Goal: Task Accomplishment & Management: Manage account settings

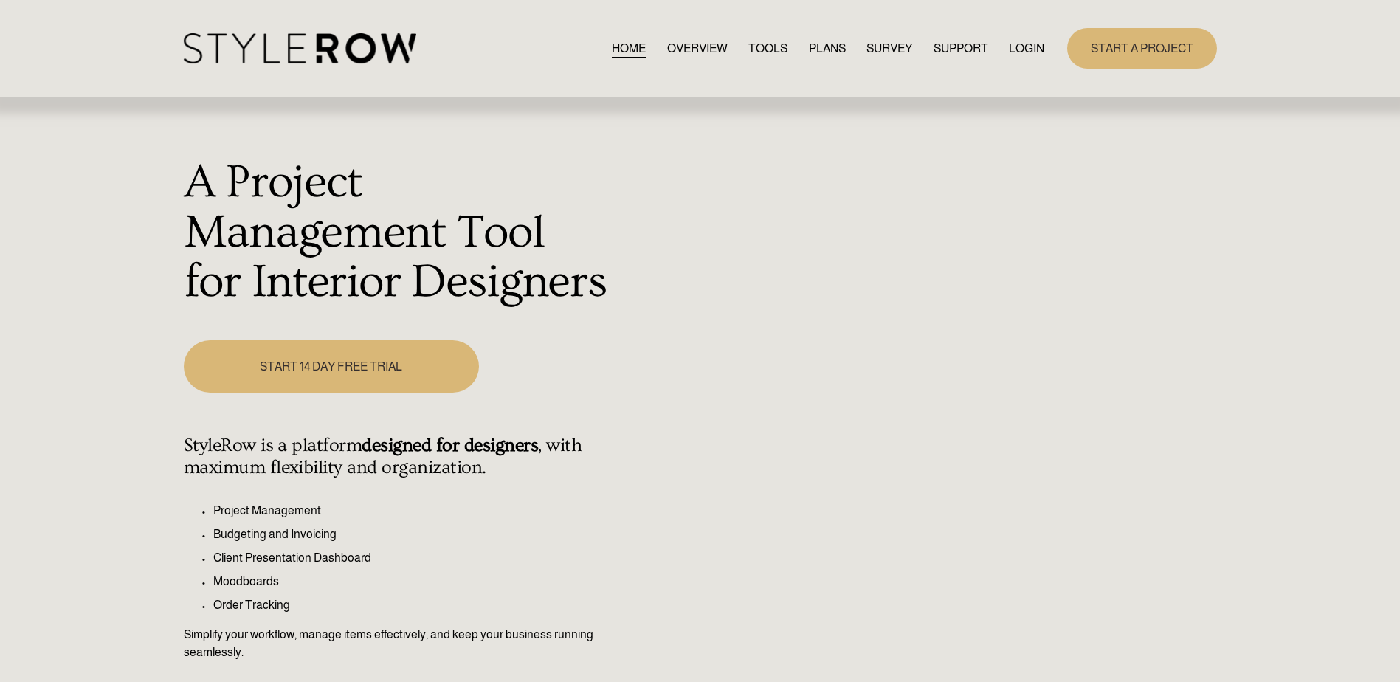
click at [1017, 52] on link "LOGIN" at bounding box center [1026, 48] width 35 height 20
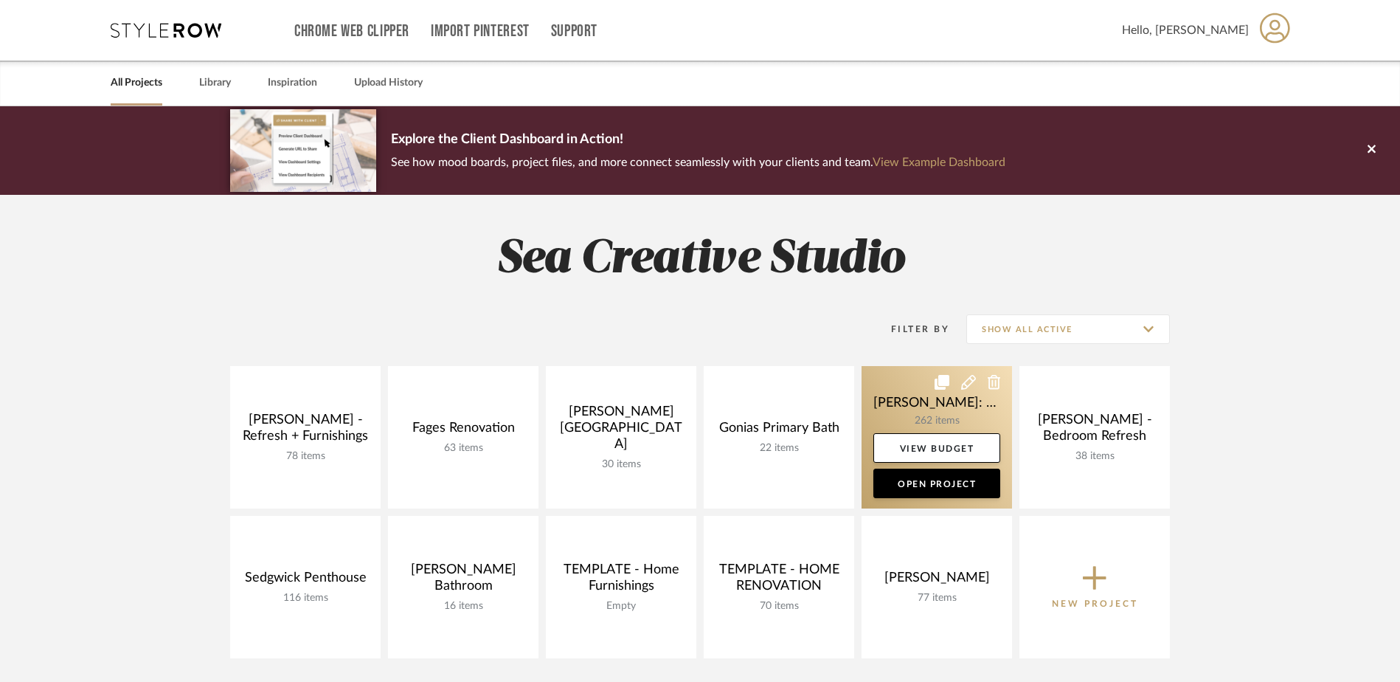
click at [959, 416] on link at bounding box center [937, 437] width 151 height 142
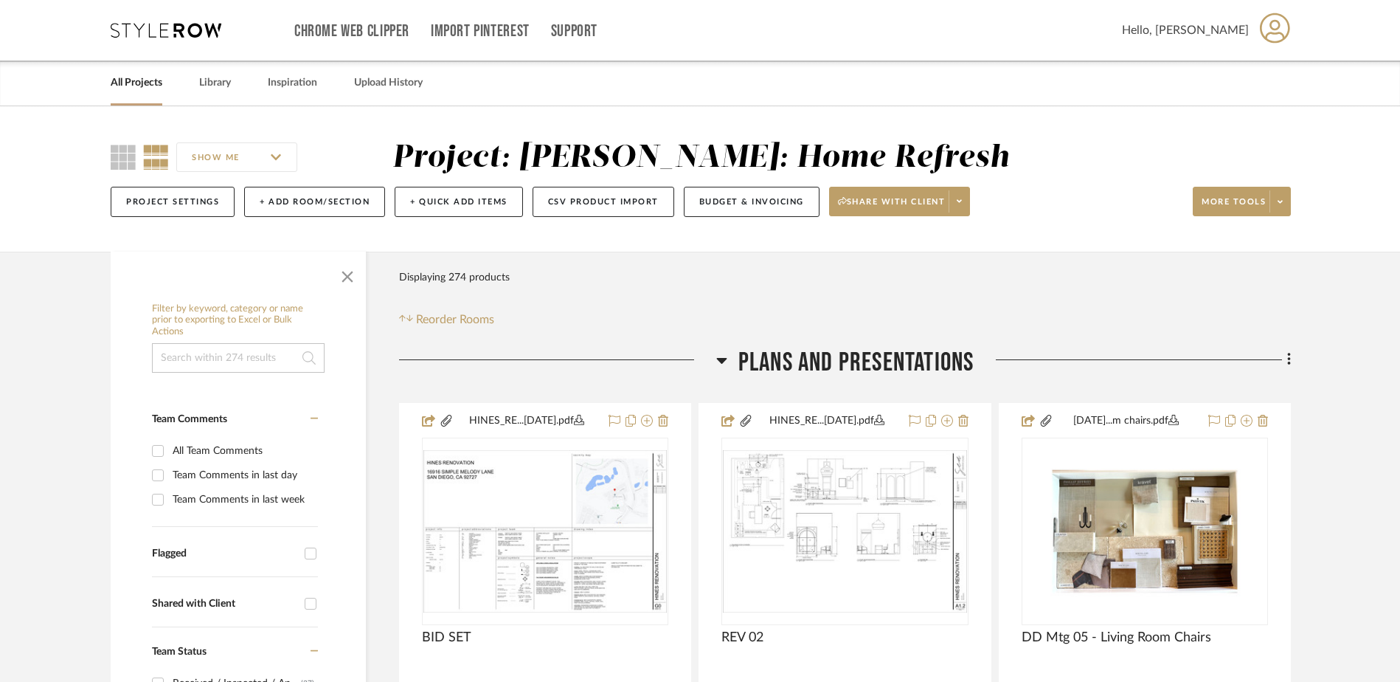
click at [196, 357] on input at bounding box center [238, 358] width 173 height 30
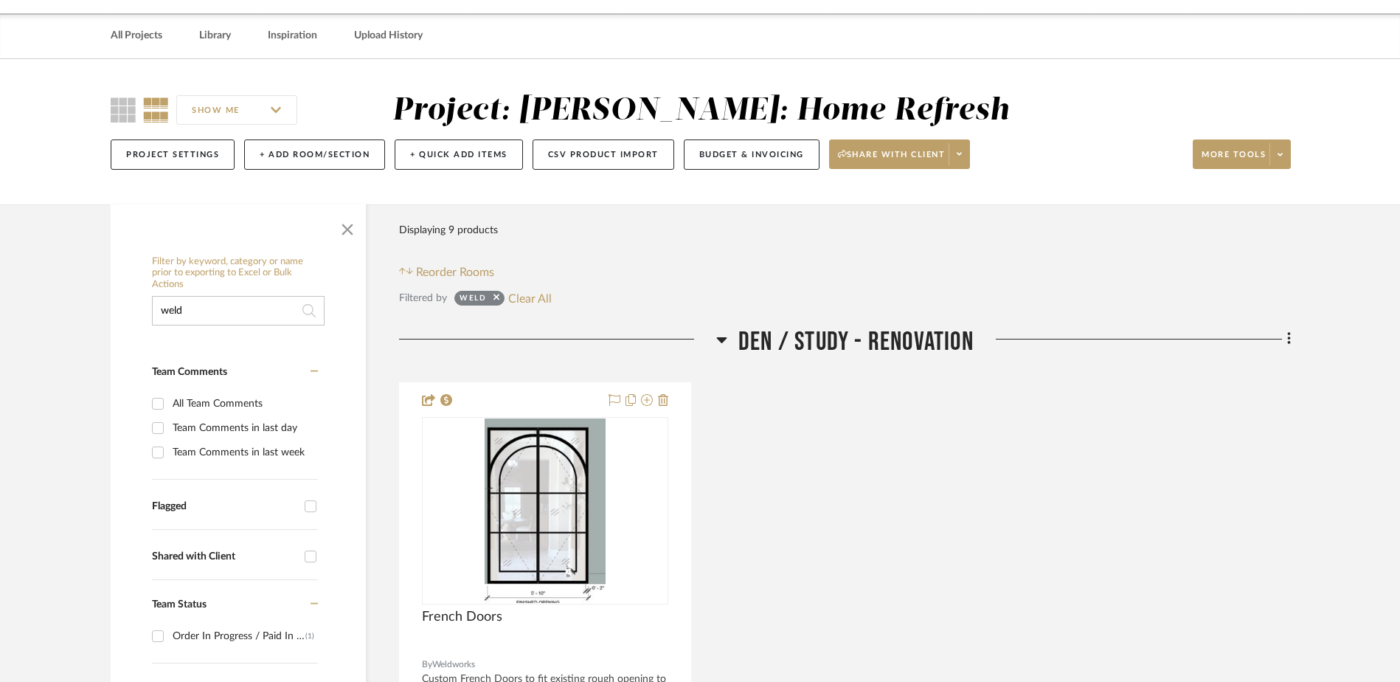
scroll to position [74, 0]
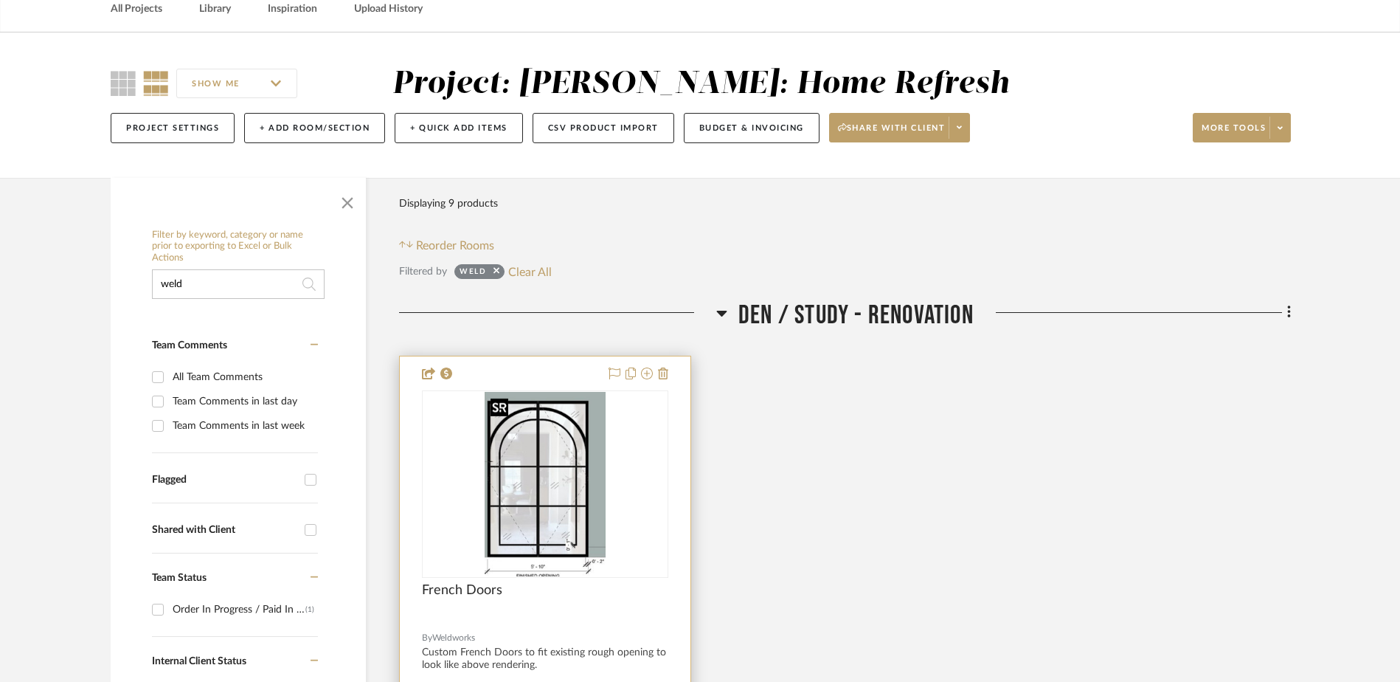
type input "weld"
click at [0, 0] on img at bounding box center [0, 0] width 0 height 0
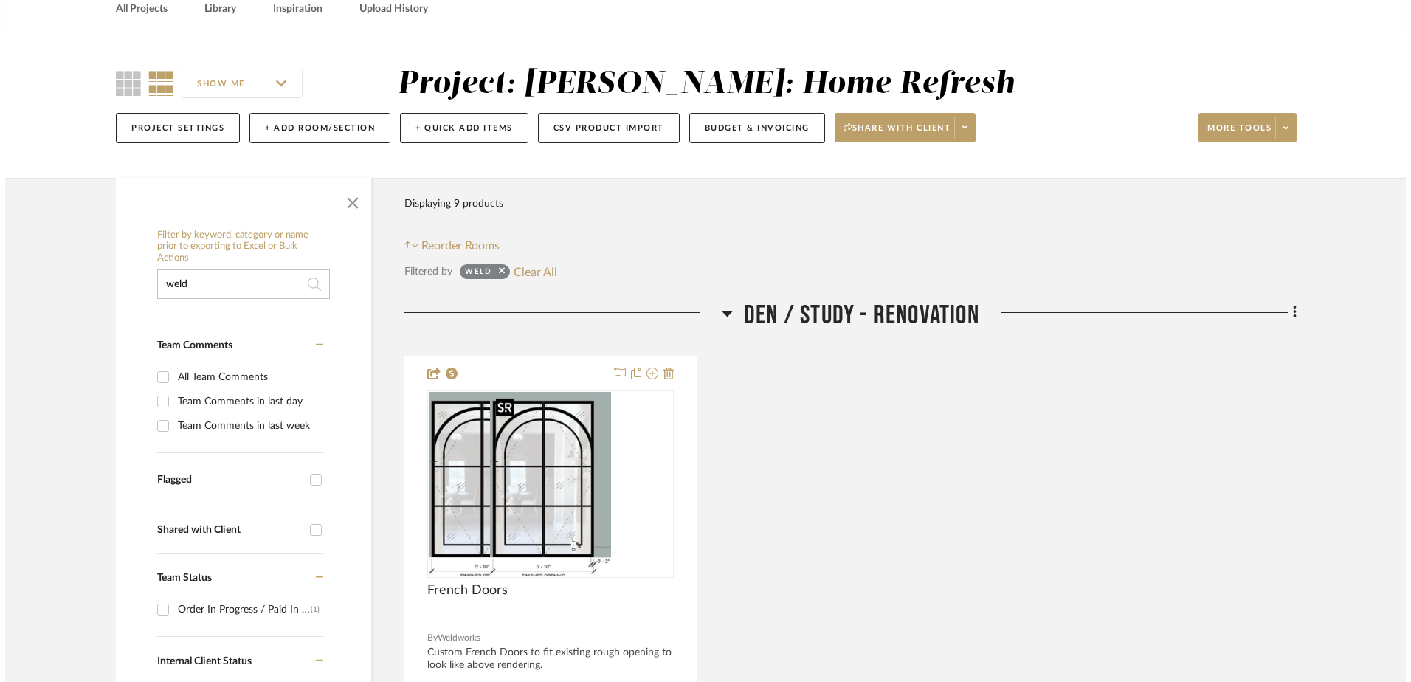
scroll to position [0, 0]
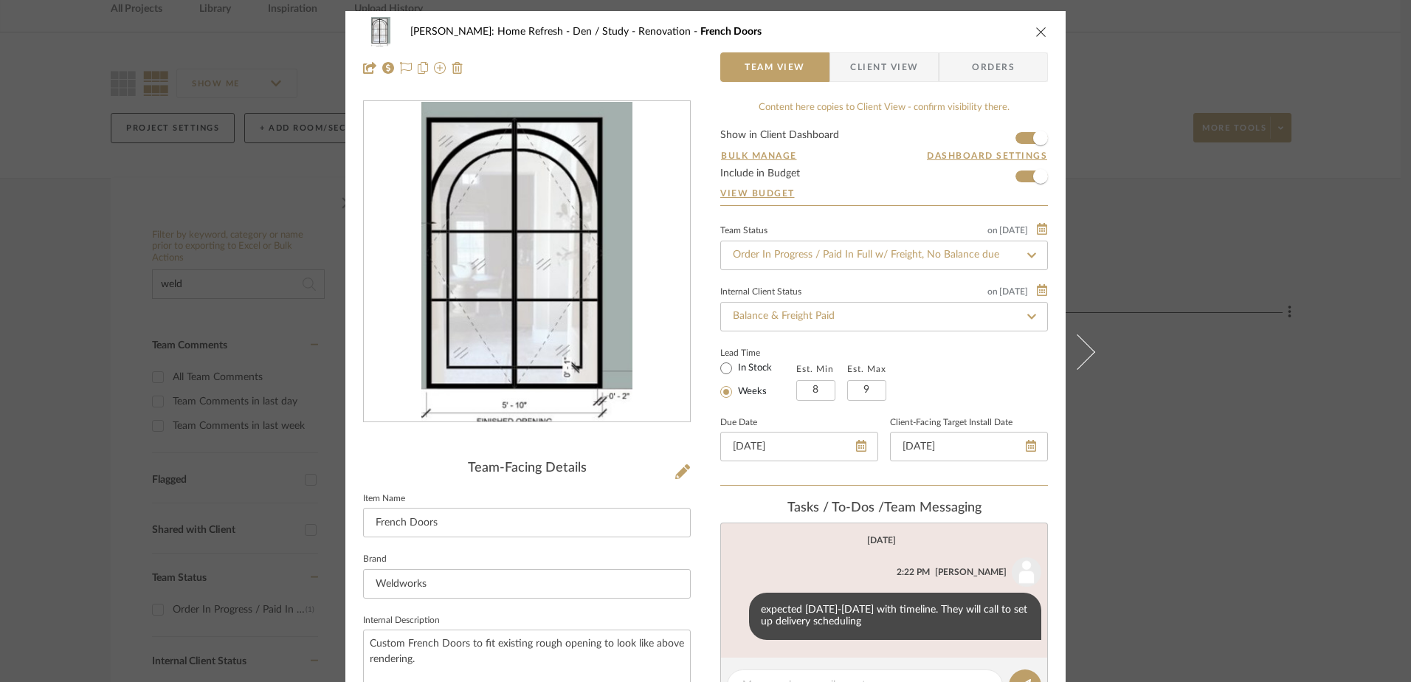
click at [975, 57] on span "Orders" at bounding box center [992, 67] width 75 height 30
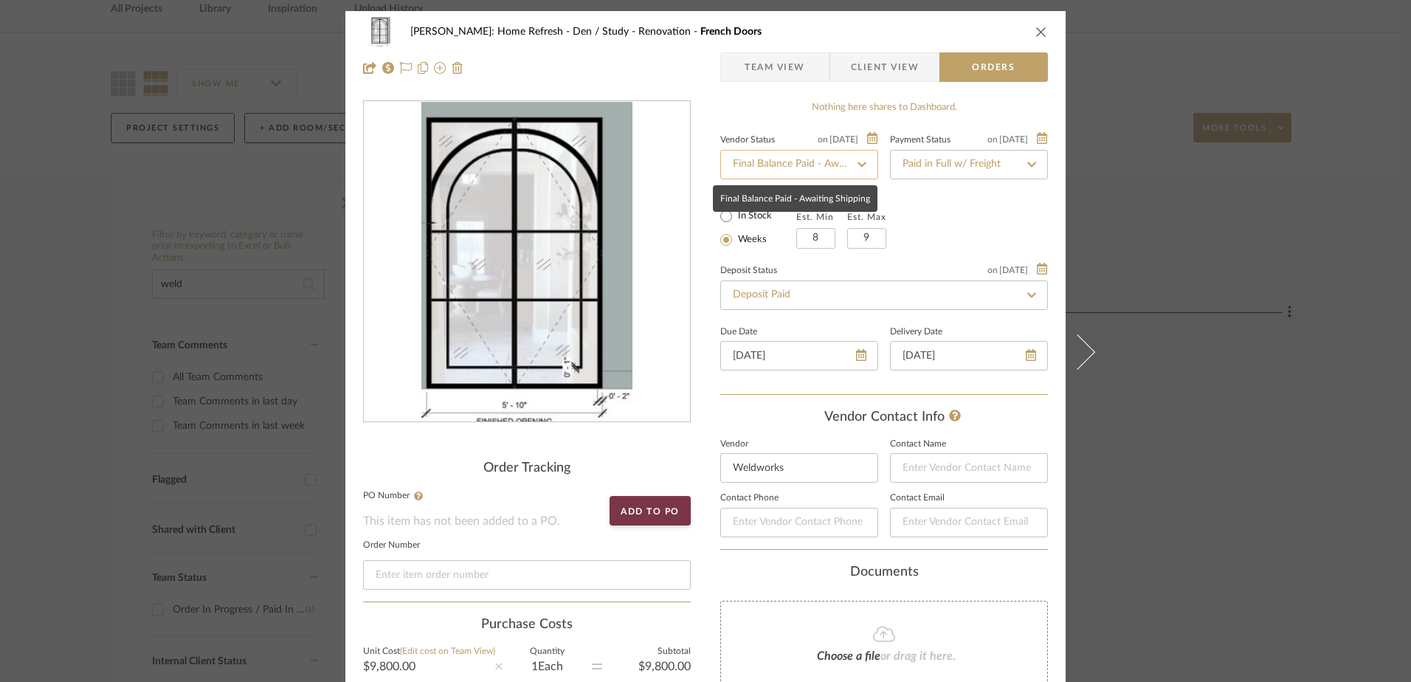
click at [838, 159] on input "Final Balance Paid - Awaiting Shipping" at bounding box center [799, 165] width 158 height 30
click at [858, 163] on icon at bounding box center [861, 164] width 7 height 7
type input "[DATE]"
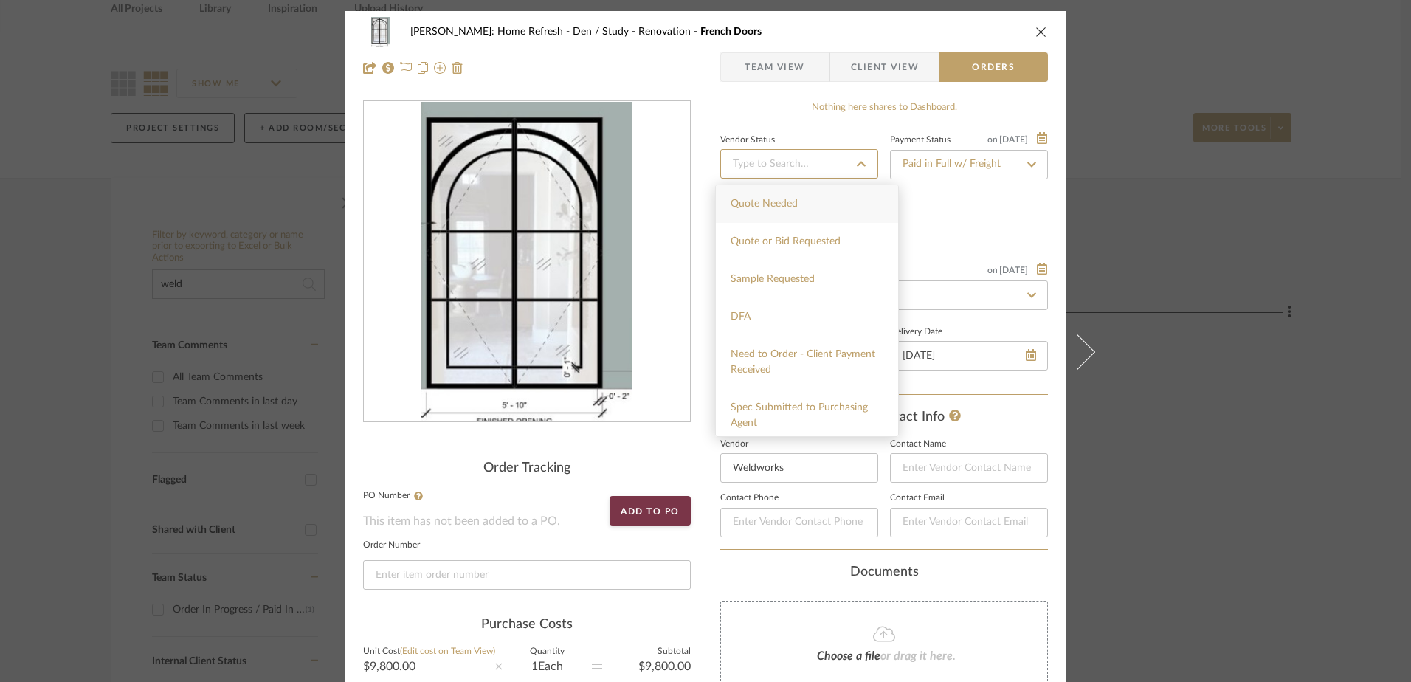
type input "[DATE]"
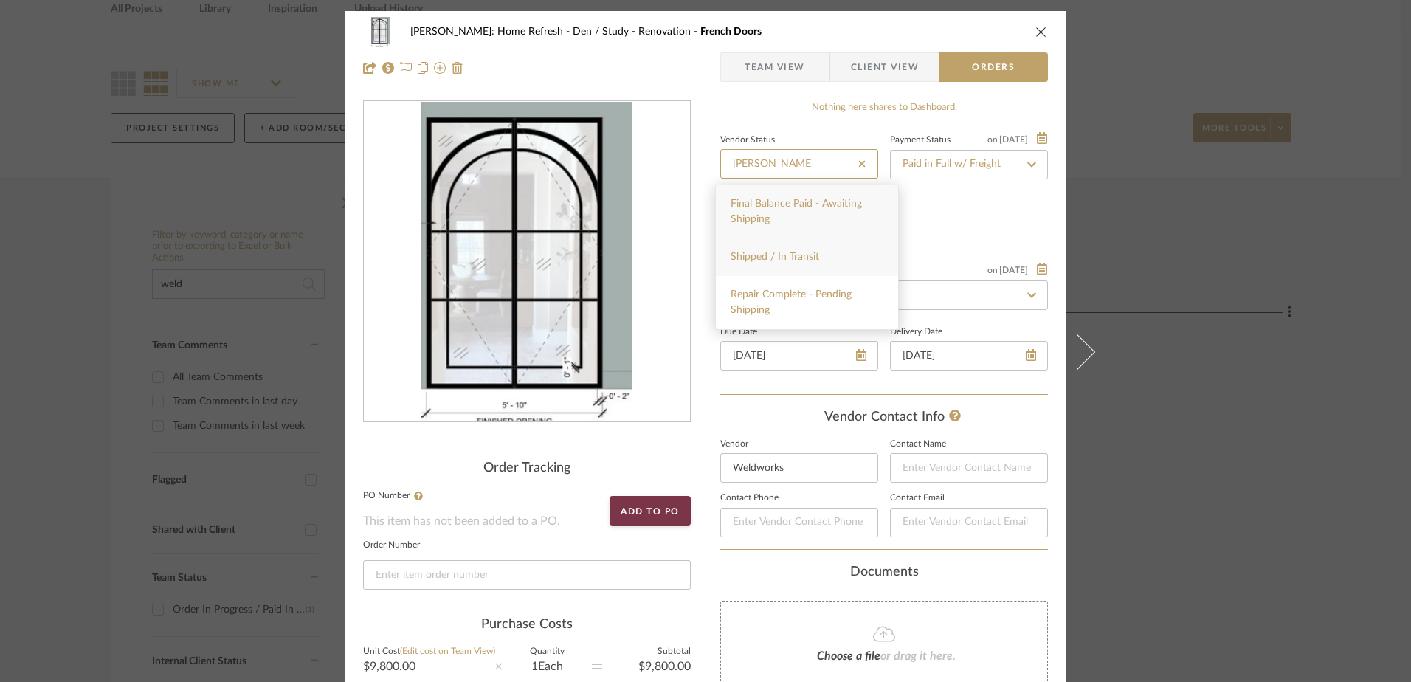
type input "[PERSON_NAME]"
click at [805, 257] on span "Shipped / In Transit" at bounding box center [774, 257] width 89 height 10
type input "[DATE]"
type input "Shipped / In Transit"
click at [859, 62] on span "Client View" at bounding box center [885, 67] width 68 height 30
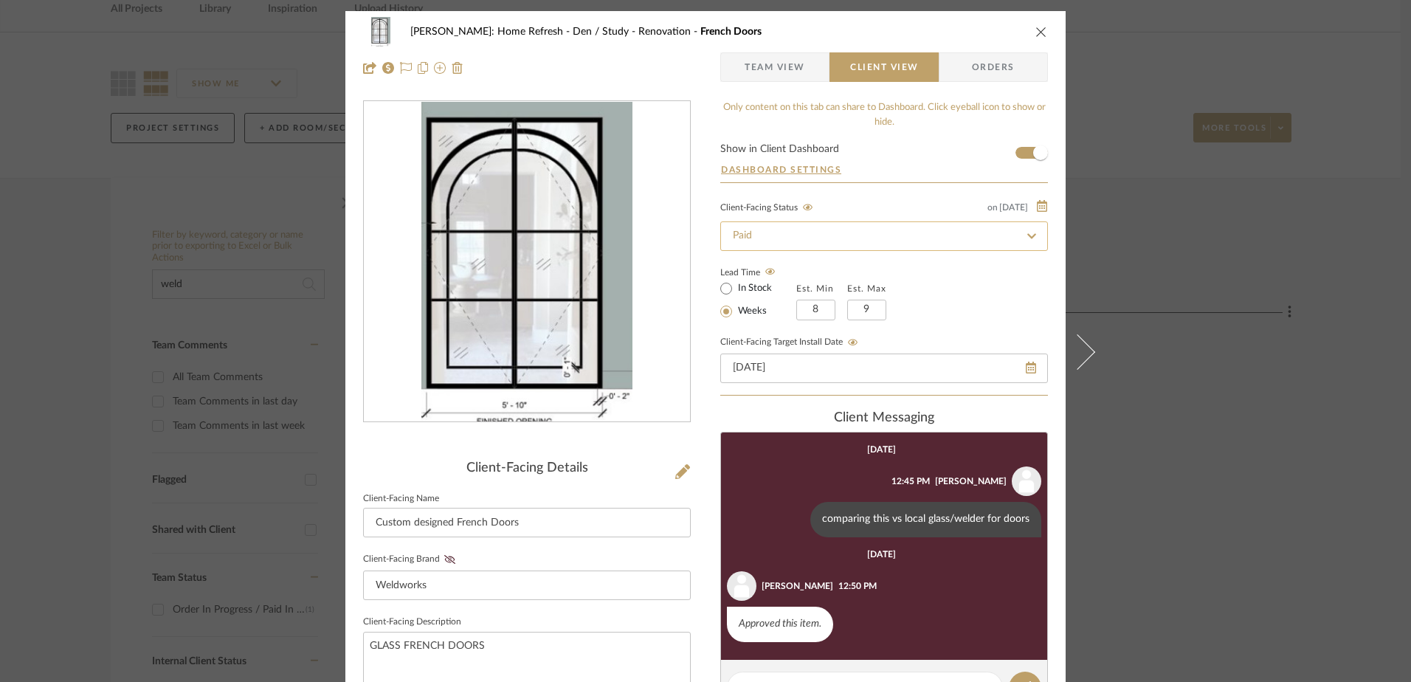
click at [786, 233] on input "Paid" at bounding box center [884, 236] width 328 height 30
type input "[PERSON_NAME]"
click at [758, 272] on span "Shipped" at bounding box center [748, 275] width 37 height 10
type input "[DATE]"
type input "Shipped"
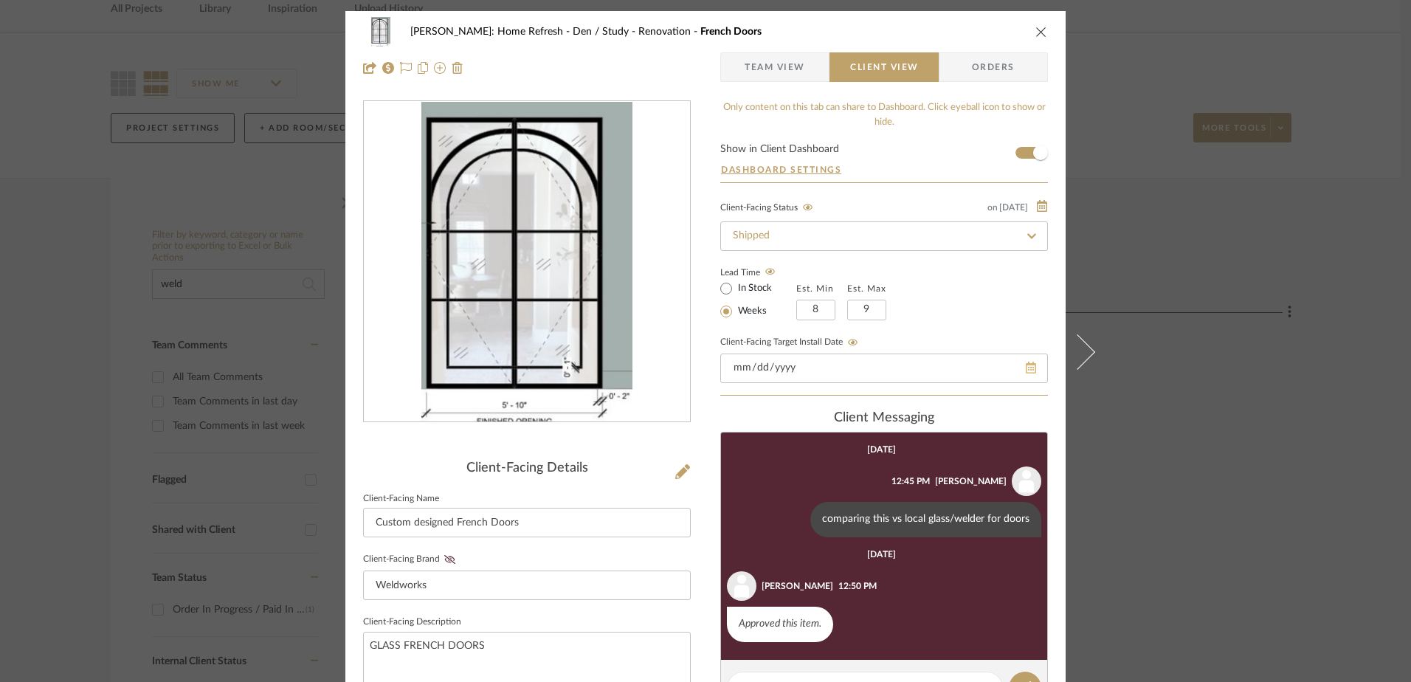
type input "[DATE]"
click at [1026, 370] on div "[DATE]" at bounding box center [884, 368] width 328 height 30
click at [1006, 371] on icon at bounding box center [1011, 368] width 10 height 12
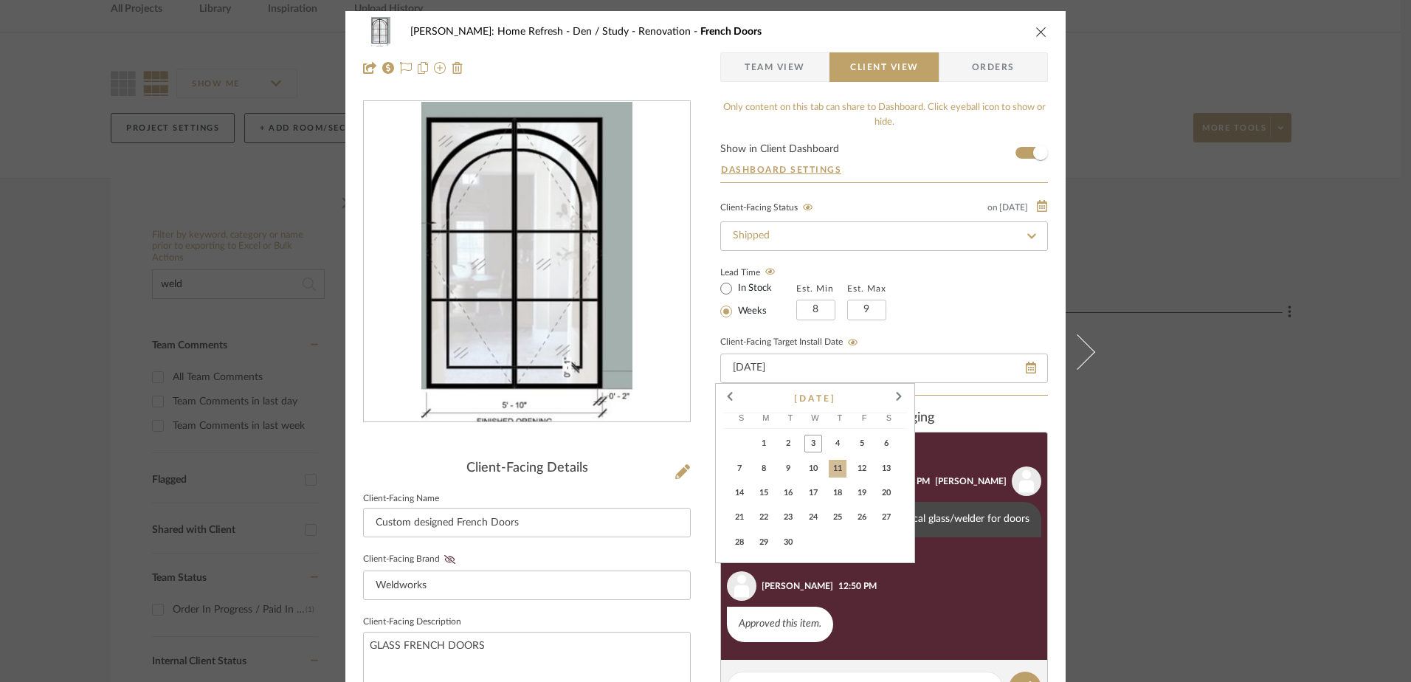
click at [837, 467] on span "11" at bounding box center [838, 469] width 18 height 18
click at [970, 403] on div "Only content on this tab can share to Dashboard. Click eyeball icon to show or …" at bounding box center [884, 640] width 328 height 1080
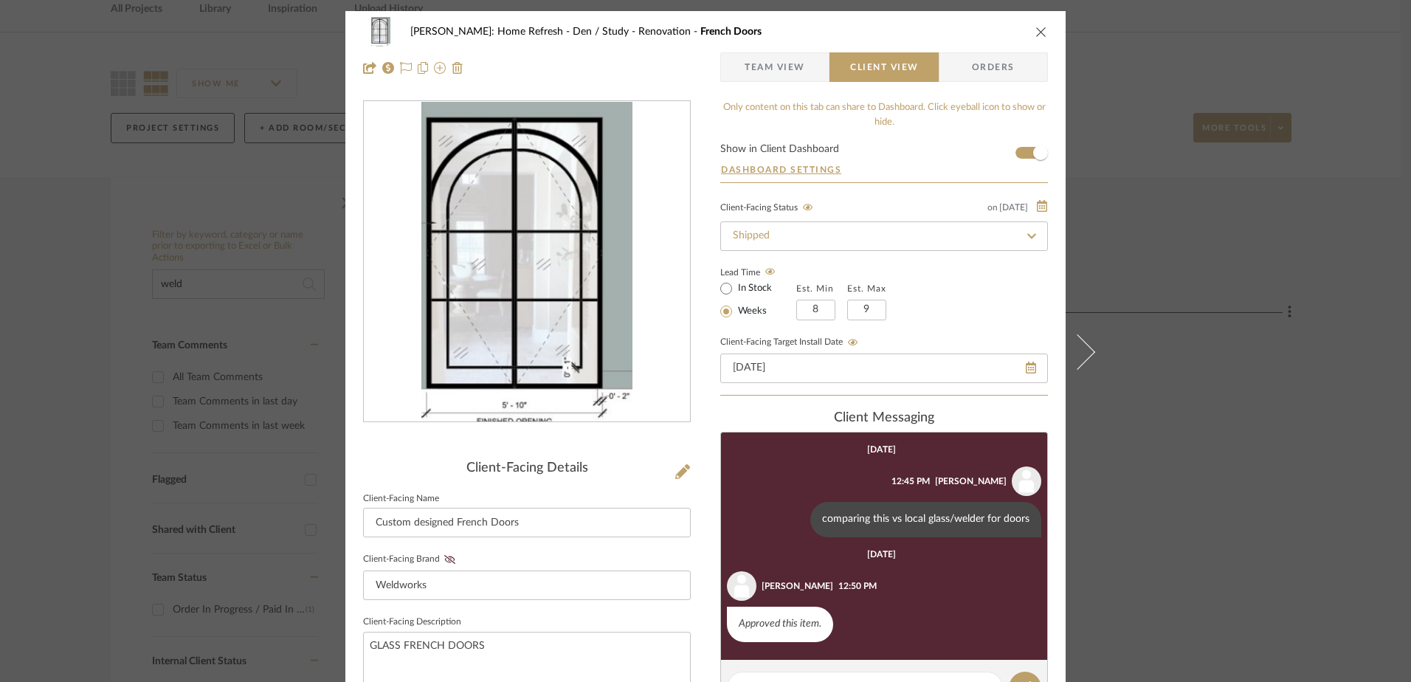
click at [1035, 31] on icon "close" at bounding box center [1041, 32] width 12 height 12
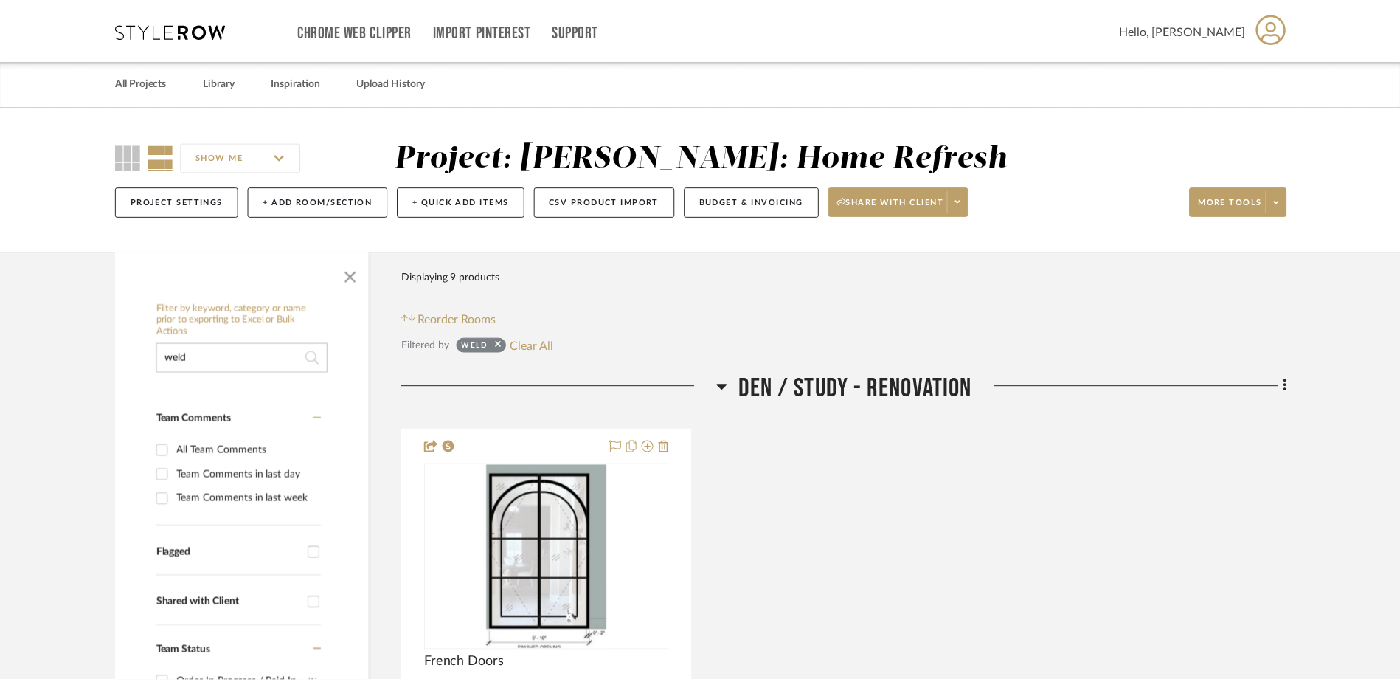
scroll to position [74, 0]
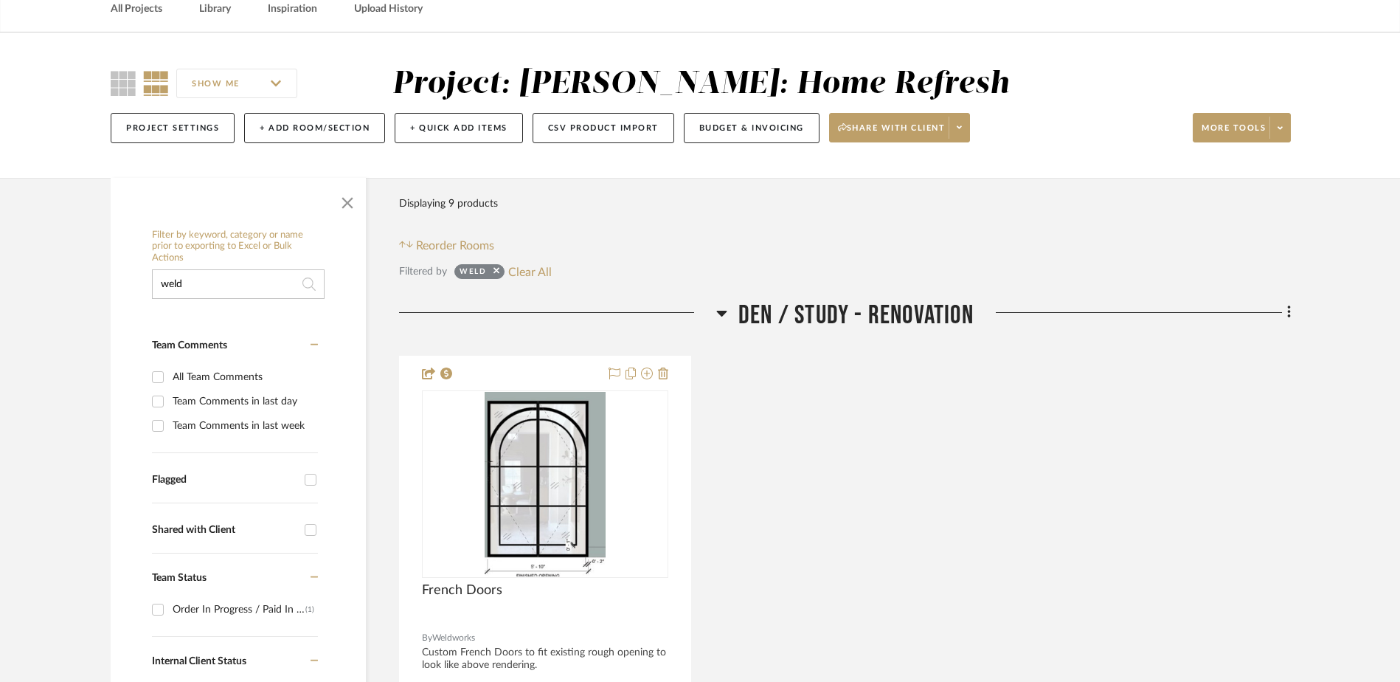
drag, startPoint x: 229, startPoint y: 288, endPoint x: 101, endPoint y: 281, distance: 127.8
type input "banker"
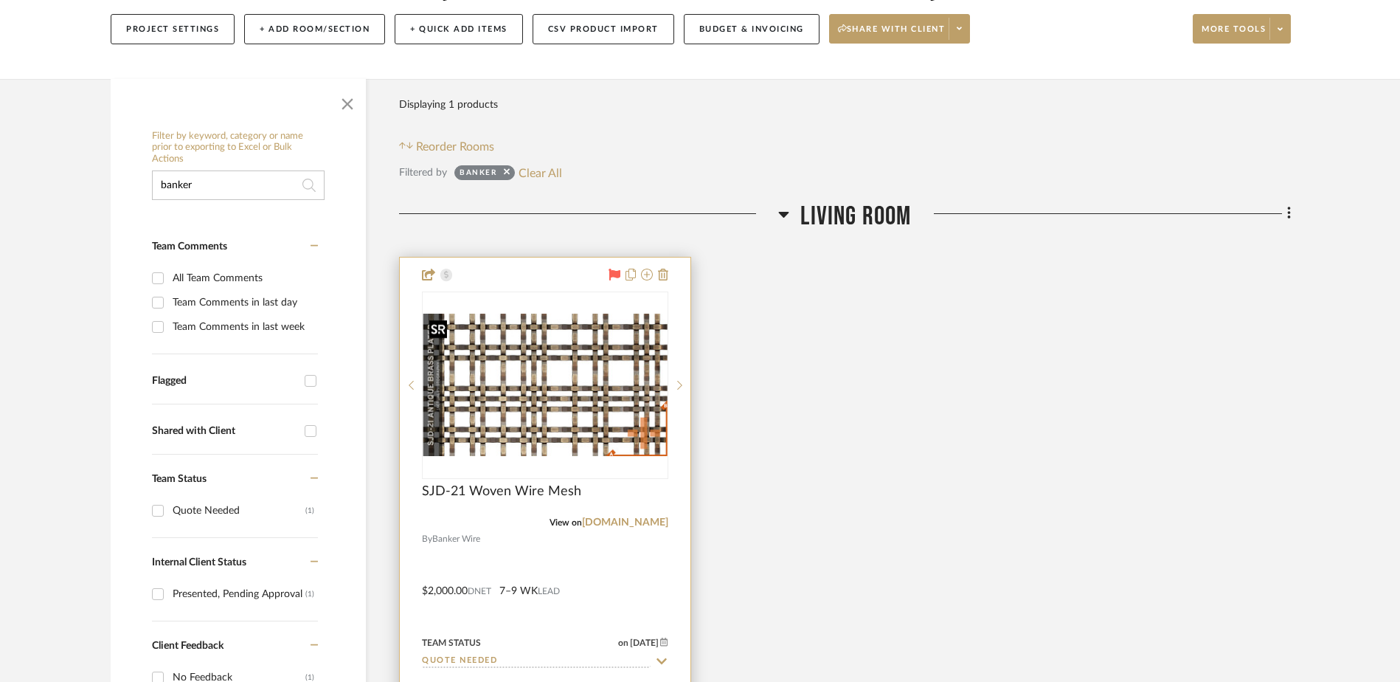
scroll to position [221, 0]
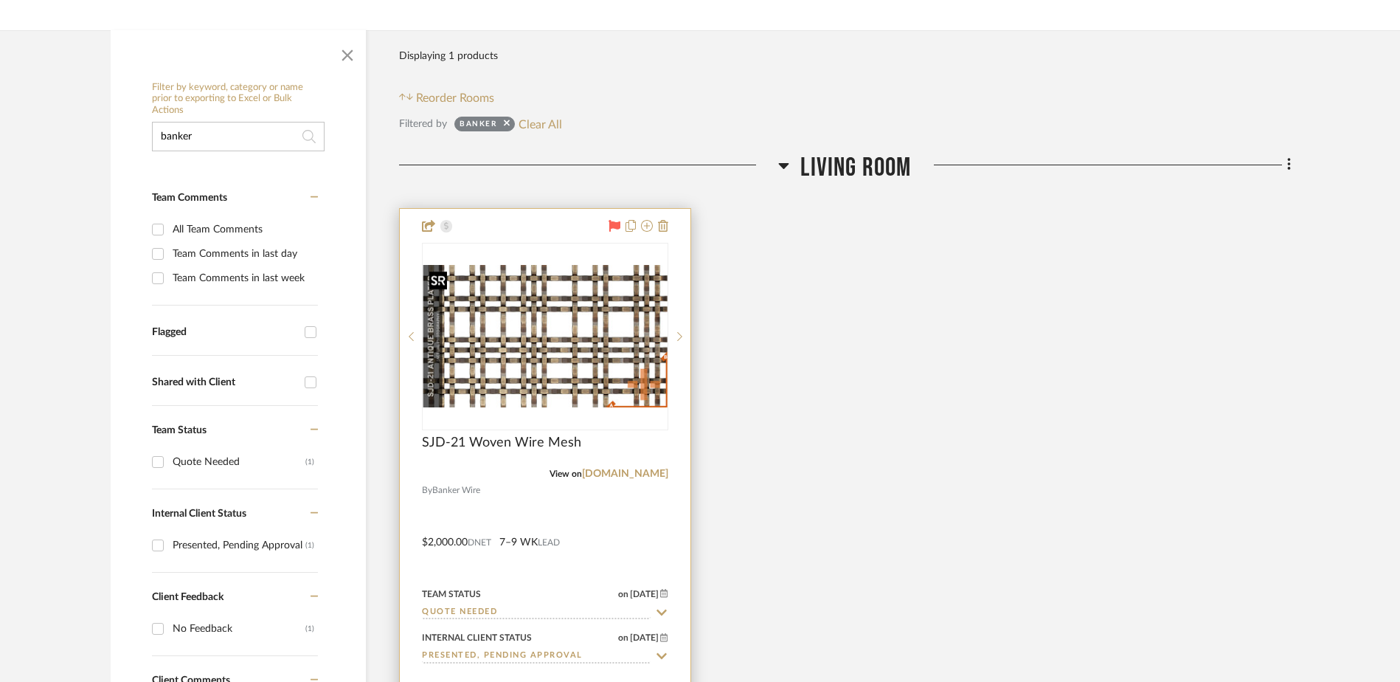
click at [530, 344] on img "0" at bounding box center [544, 336] width 243 height 142
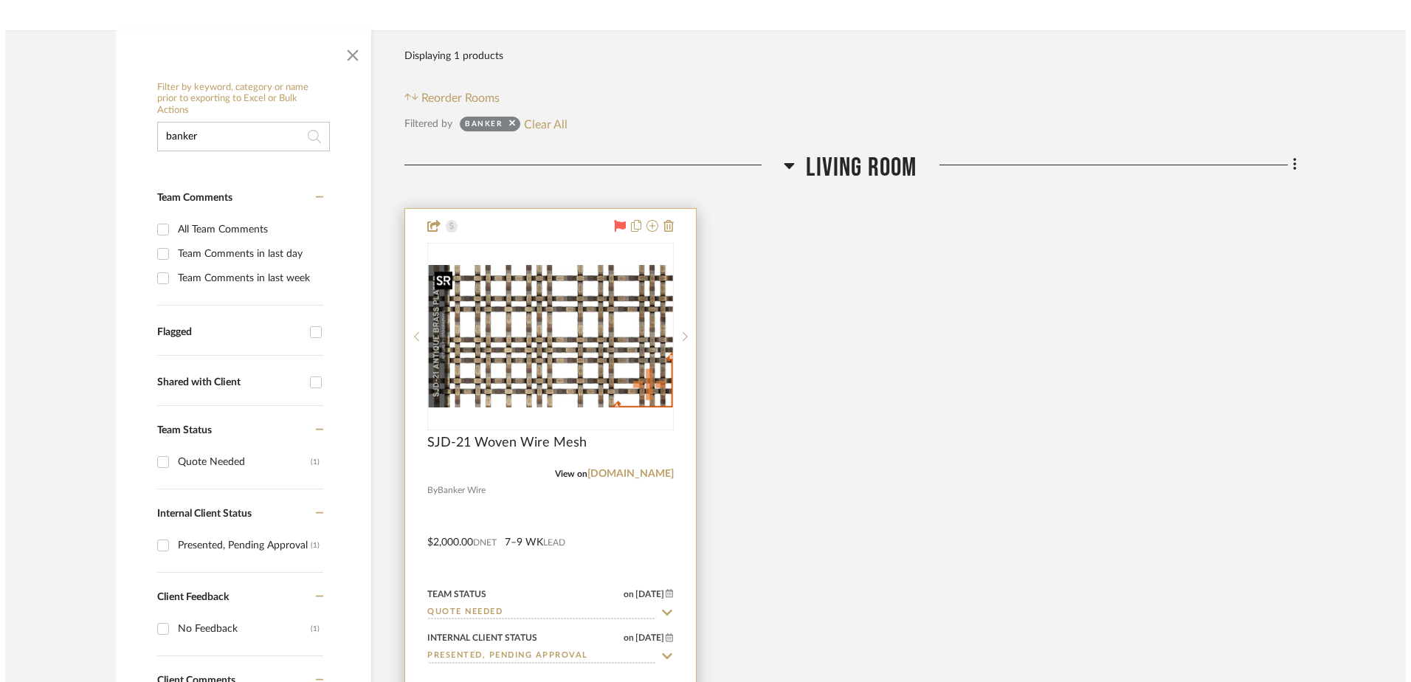
scroll to position [0, 0]
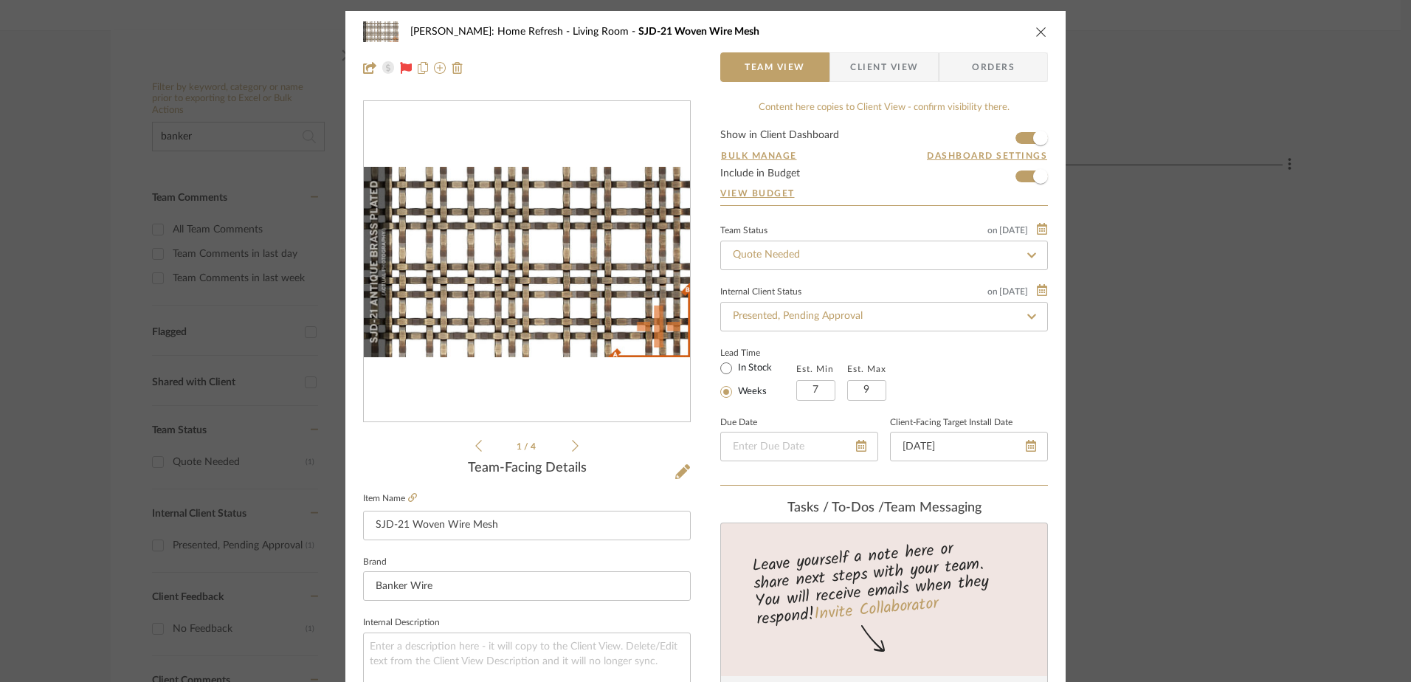
click at [885, 69] on span "Client View" at bounding box center [884, 67] width 68 height 30
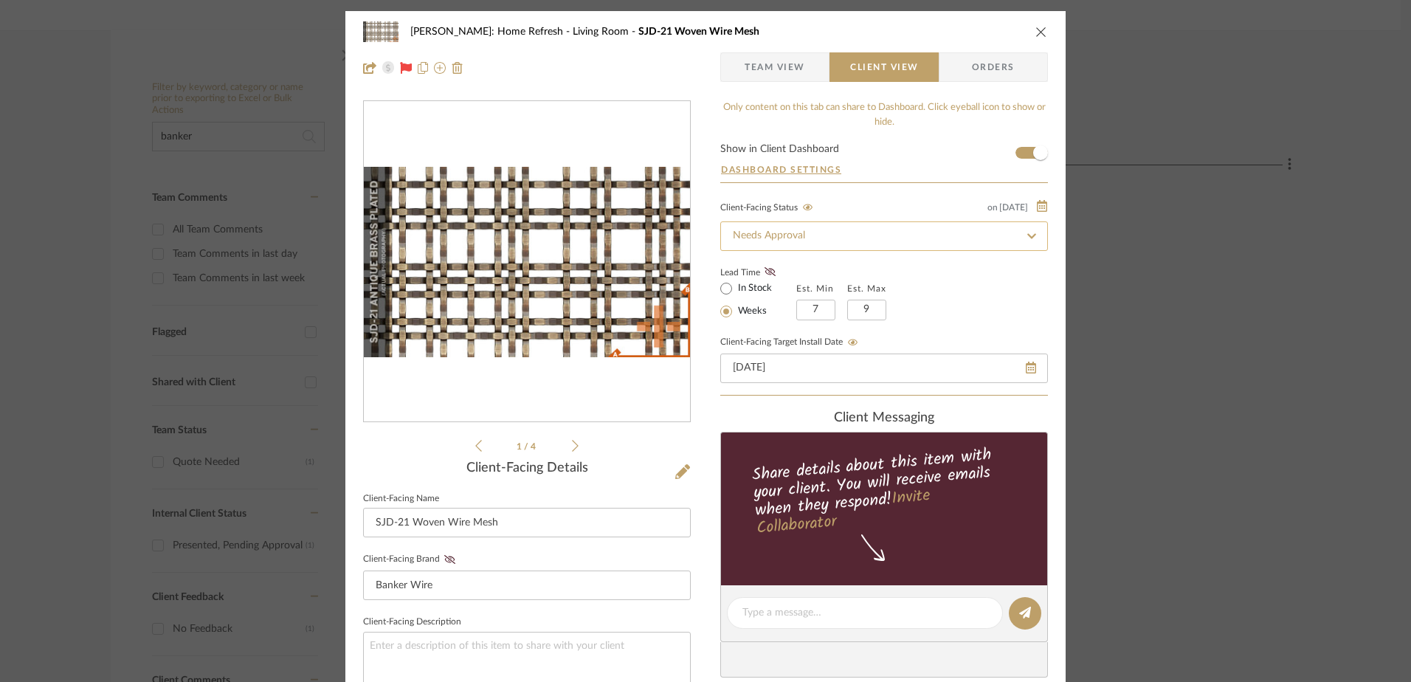
click at [851, 240] on input "Needs Approval" at bounding box center [884, 236] width 328 height 30
drag, startPoint x: 761, startPoint y: 66, endPoint x: 758, endPoint y: 137, distance: 70.9
click at [763, 66] on span "Team View" at bounding box center [774, 67] width 60 height 30
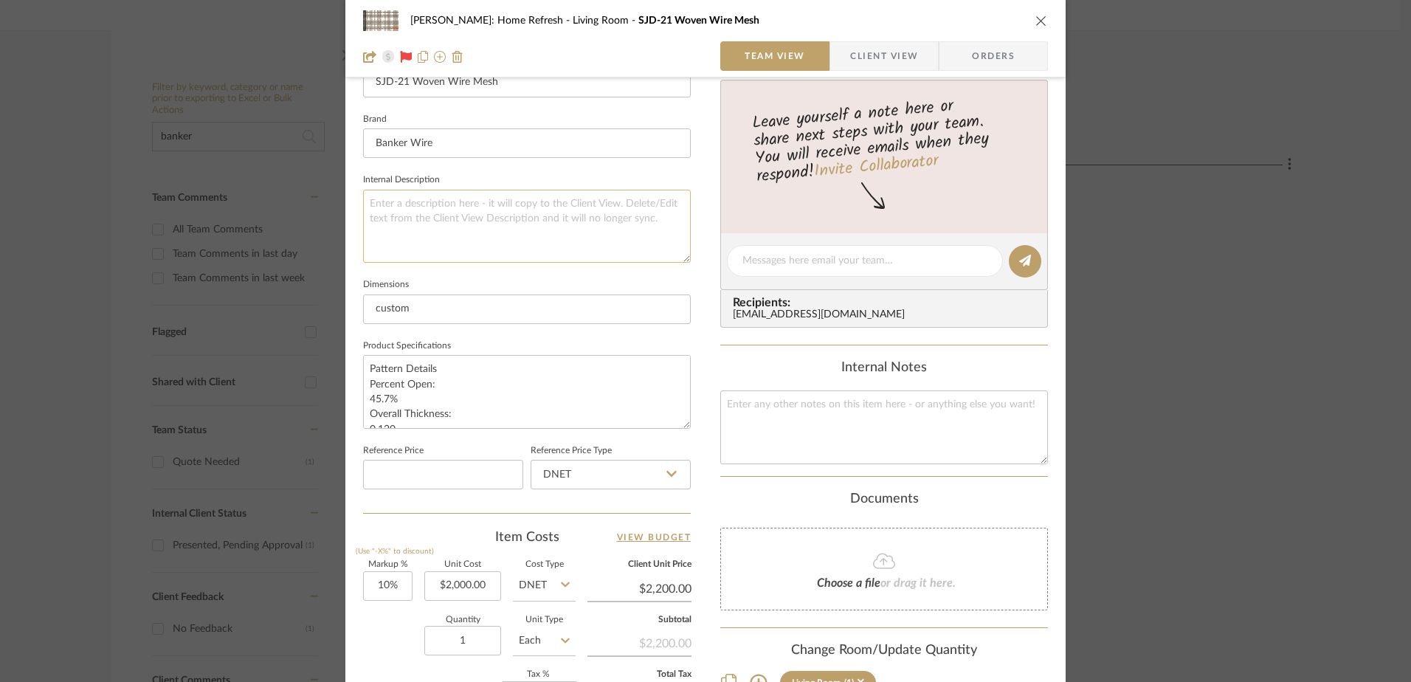
scroll to position [692, 0]
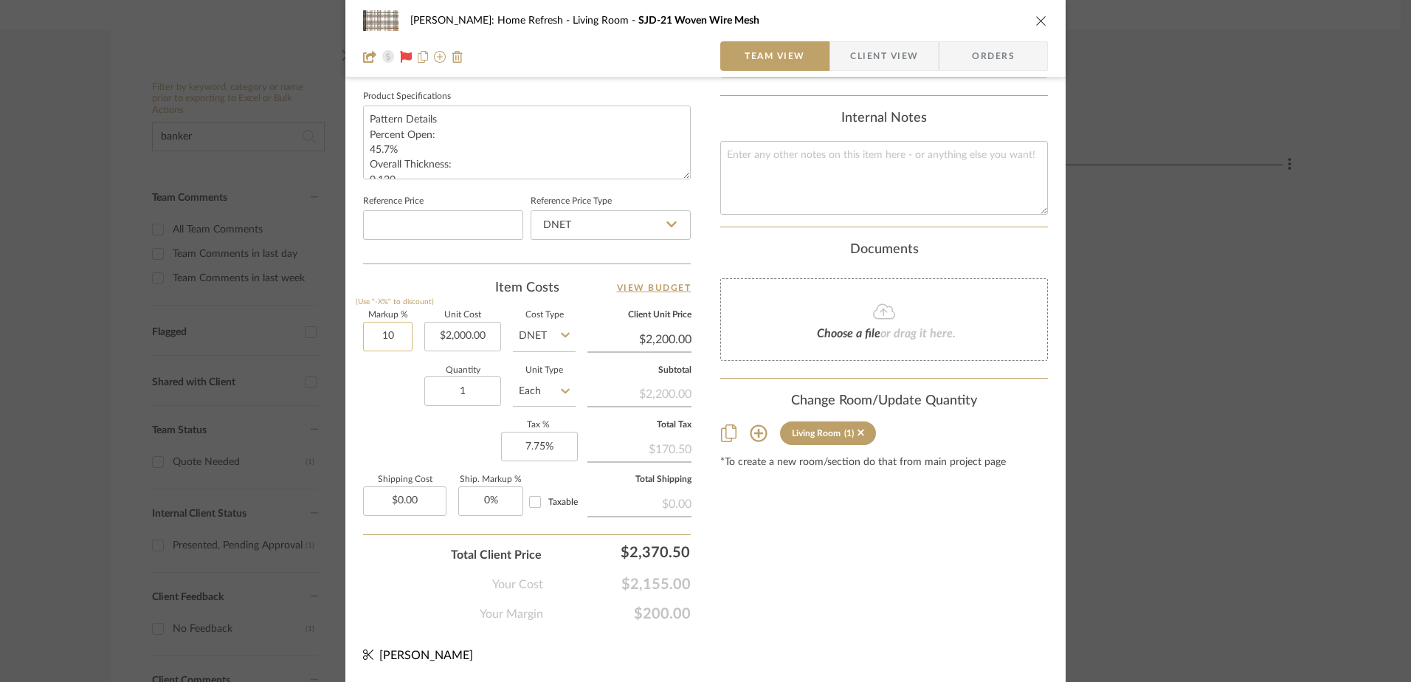
click at [393, 339] on input "10" at bounding box center [387, 337] width 49 height 30
type input "10%"
click at [418, 332] on div "Markup % (Use "-X%" to discount) 10% Unit Cost $2,000.00 Cost Type DNET Client …" at bounding box center [527, 418] width 328 height 215
click at [426, 334] on input "2000.00" at bounding box center [462, 337] width 77 height 30
type input "$1,843.77"
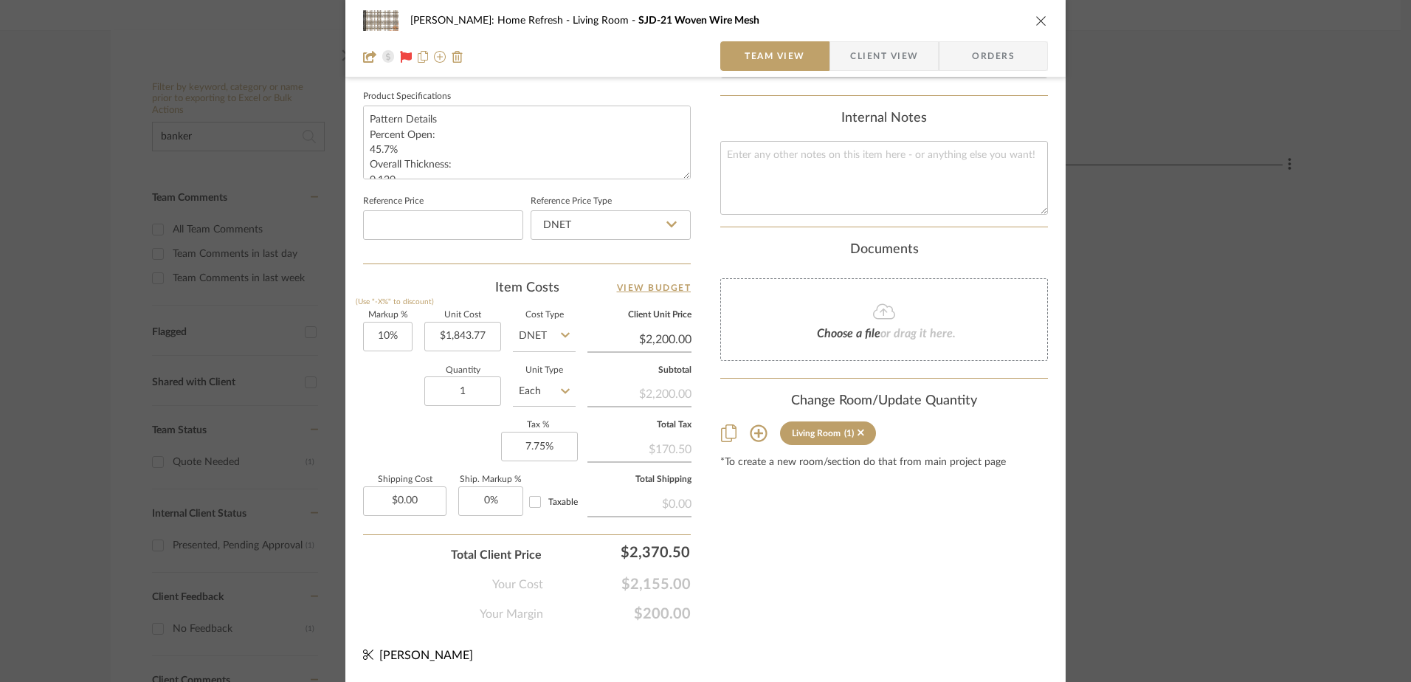
click at [449, 297] on div "Item Costs View Budget" at bounding box center [527, 288] width 328 height 18
type input "$2,028.15"
click at [384, 505] on input "0.00" at bounding box center [404, 501] width 83 height 30
type input "$137.80"
click at [398, 424] on div "Markup % (Use "-X%" to discount) 10% Unit Cost $1,843.77 Cost Type DNET Client …" at bounding box center [527, 418] width 328 height 215
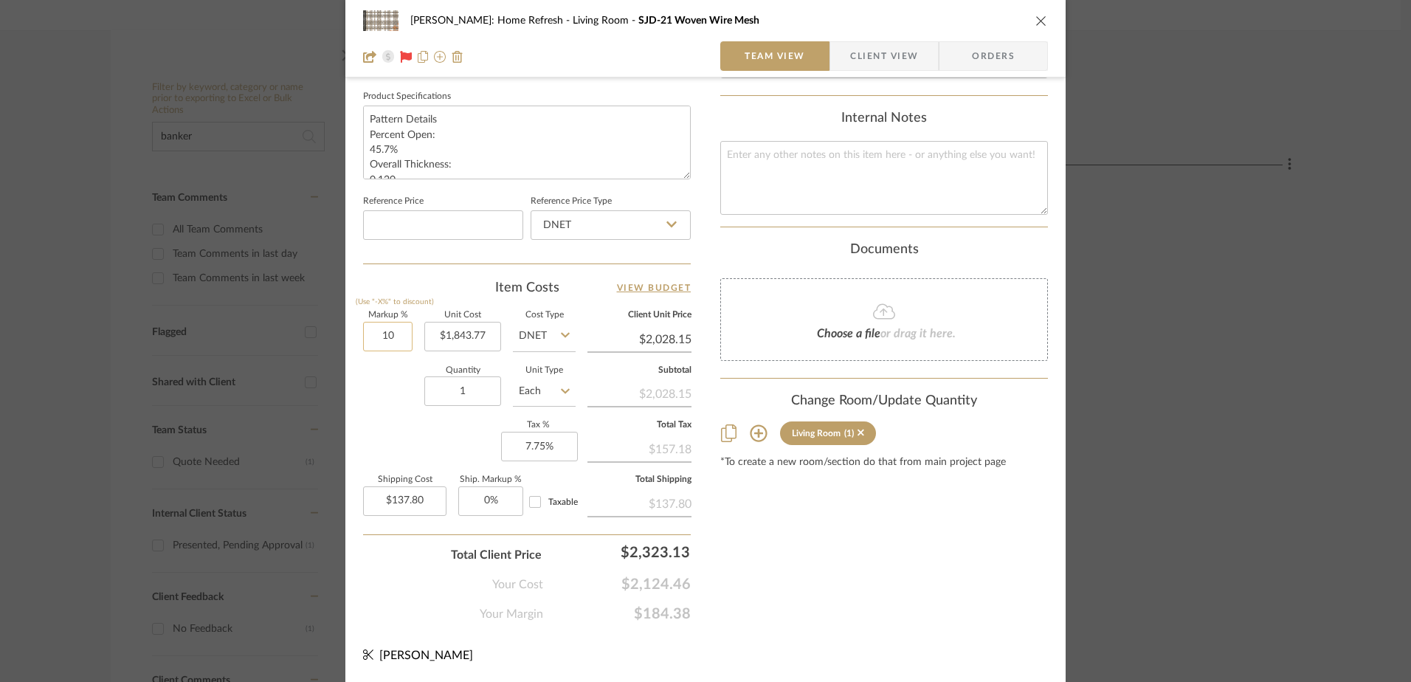
click at [387, 333] on input "10" at bounding box center [387, 337] width 49 height 30
type input "5%"
click at [381, 372] on div "Quantity 1 Unit Type Each" at bounding box center [469, 393] width 212 height 52
type input "$1,935.96"
click at [446, 340] on input "1843.77" at bounding box center [462, 337] width 77 height 30
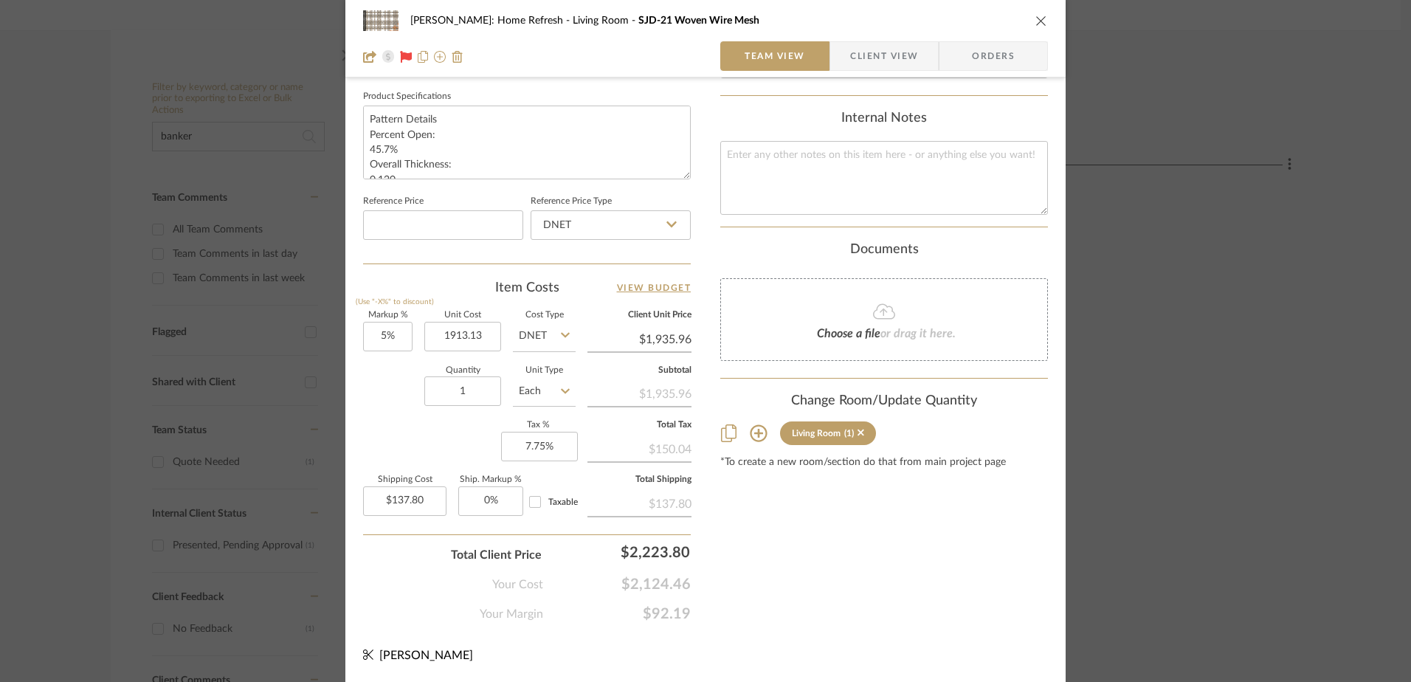
type input "$1,913.13"
click at [375, 384] on div "Quantity 1 Unit Type Each" at bounding box center [469, 393] width 212 height 52
type input "$2,008.79"
click at [871, 565] on div "Content here copies to Client View - confirm visibility there. Show in Client D…" at bounding box center [884, 15] width 328 height 1214
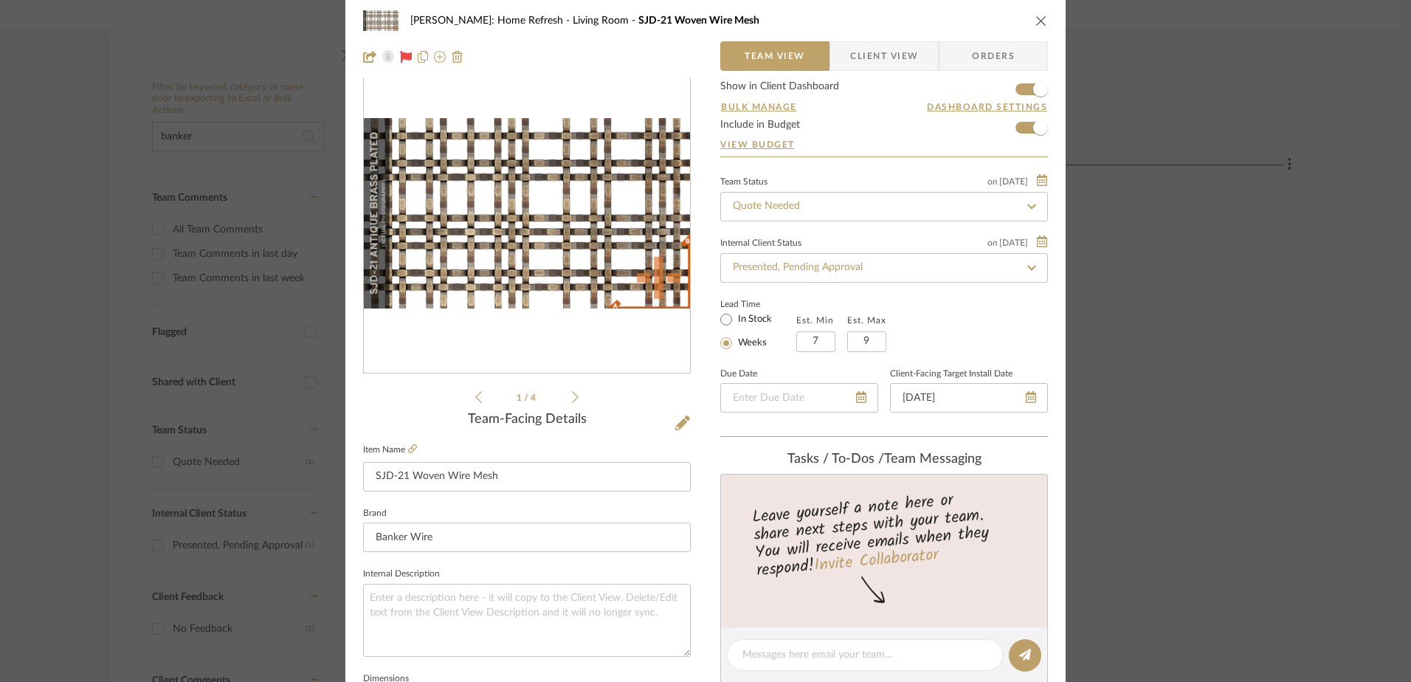
scroll to position [0, 0]
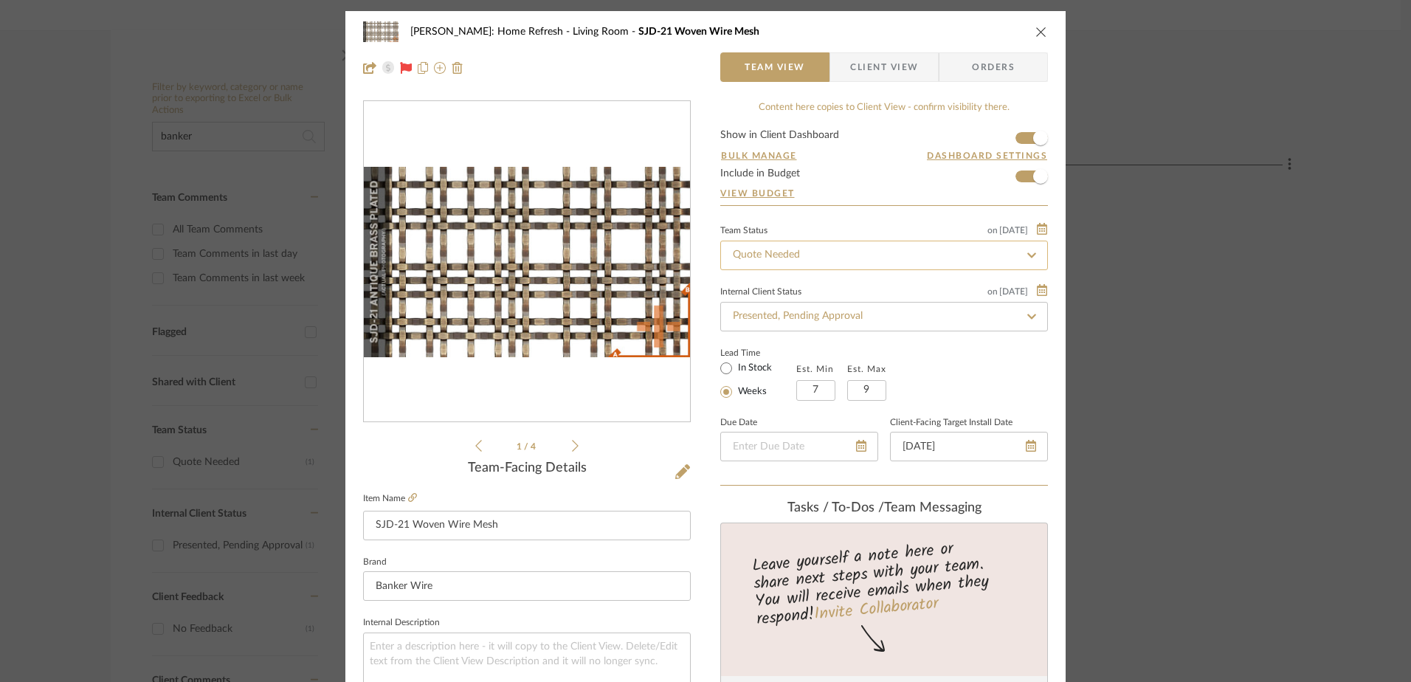
click at [862, 257] on input "Quote Needed" at bounding box center [884, 256] width 328 height 30
click at [1025, 255] on icon at bounding box center [1031, 255] width 13 height 10
type input "[DATE]"
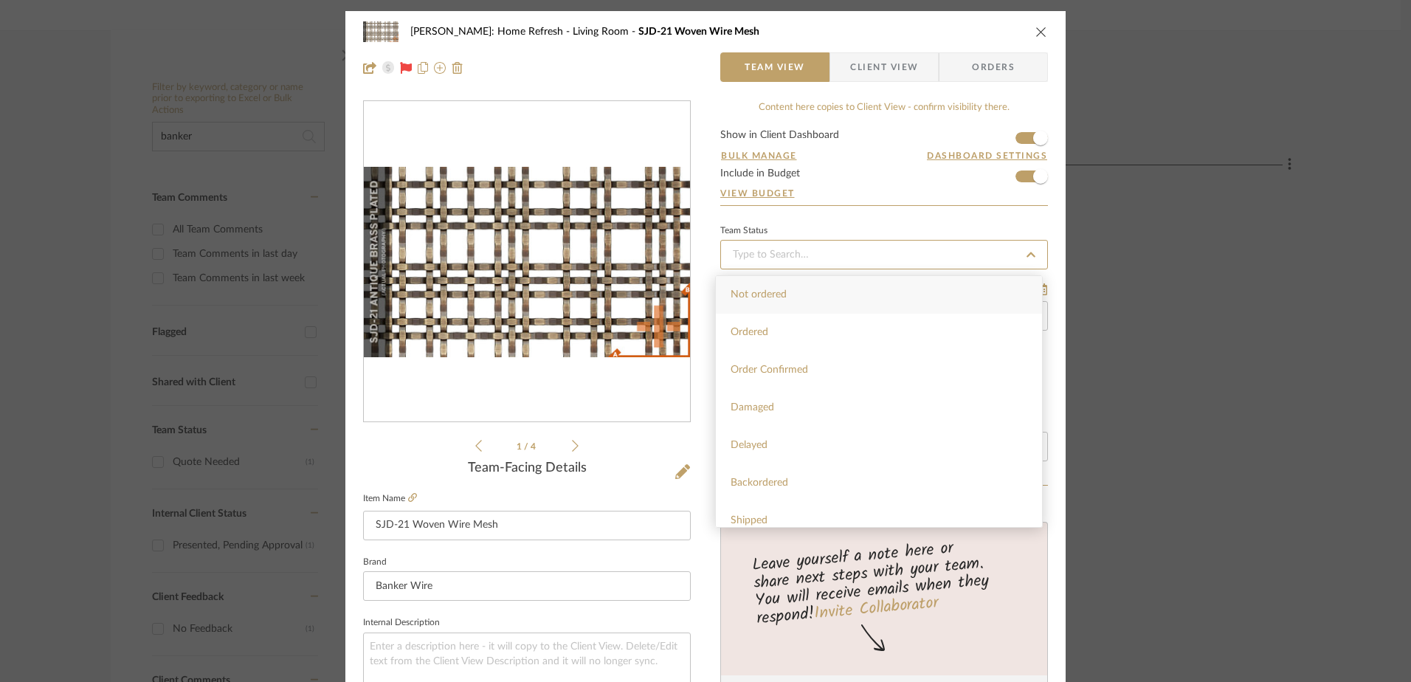
type input "[DATE]"
click at [845, 299] on div "Not ordered" at bounding box center [879, 295] width 326 height 38
type input "[DATE]"
type input "Not ordered"
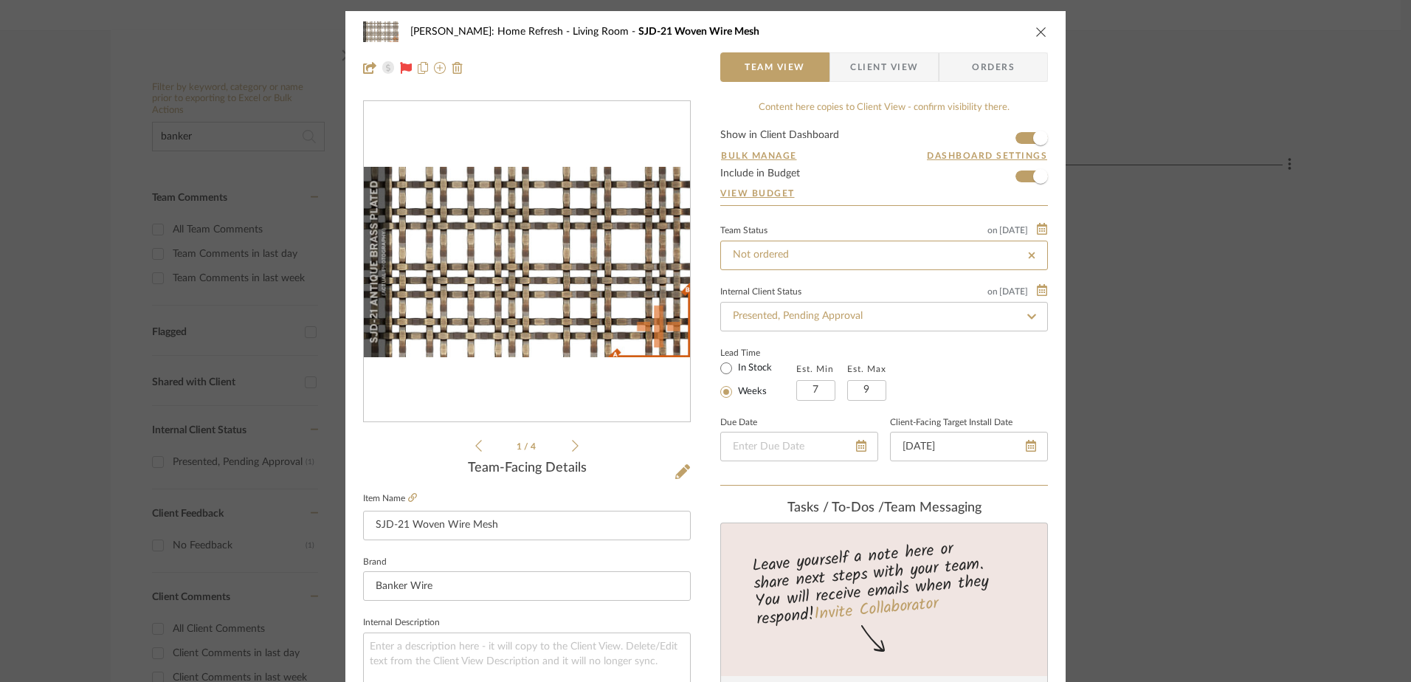
type input "Not ordered"
click at [871, 57] on span "Client View" at bounding box center [884, 67] width 68 height 30
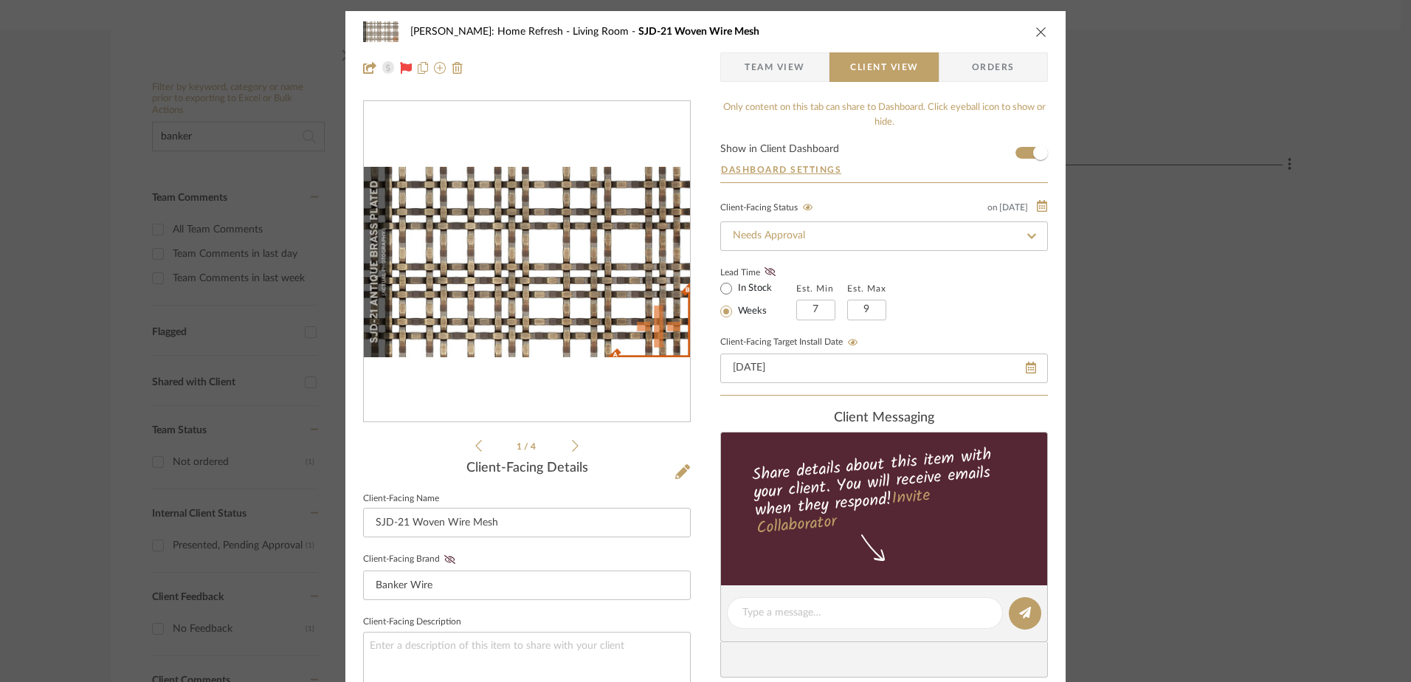
click at [978, 72] on span "Orders" at bounding box center [992, 67] width 75 height 30
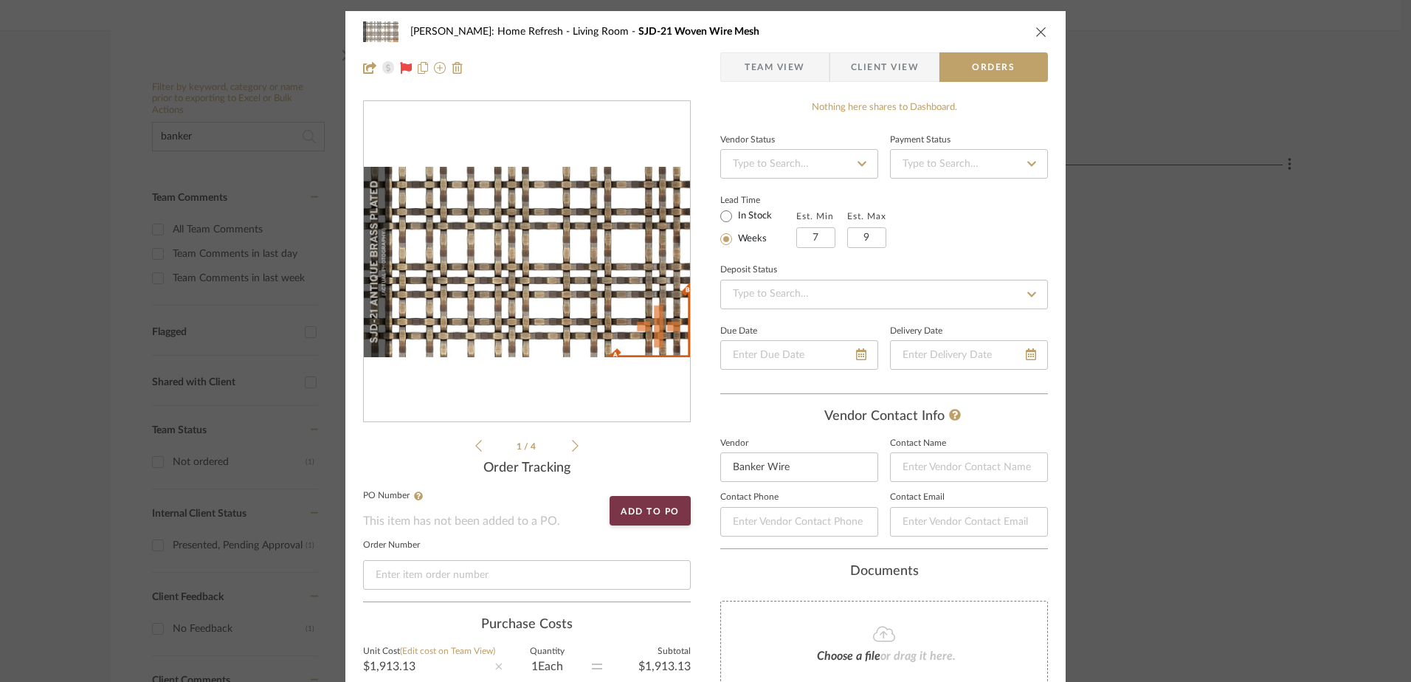
click at [856, 167] on icon at bounding box center [861, 164] width 13 height 10
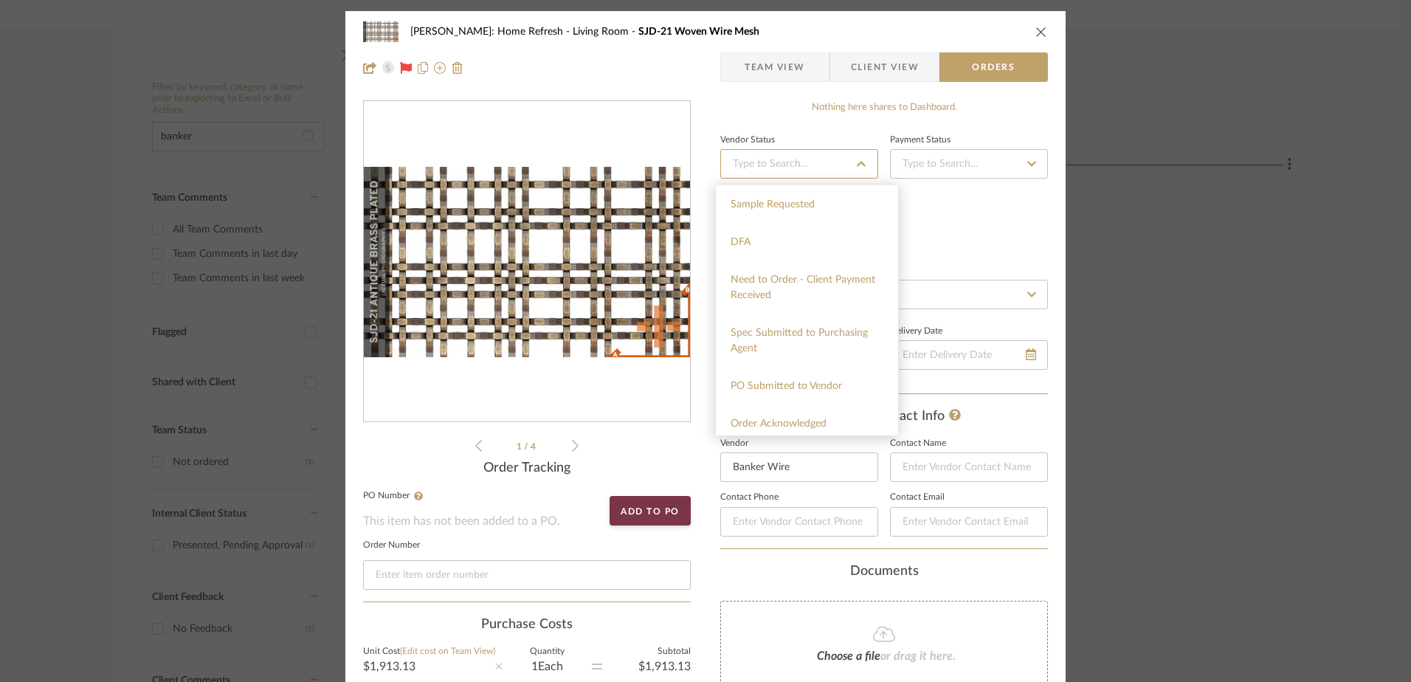
scroll to position [148, 0]
click at [806, 311] on span "PO Submitted to Vendor" at bounding box center [785, 312] width 111 height 10
type input "[DATE]"
type input "PO Submitted to Vendor"
type input "[DATE]"
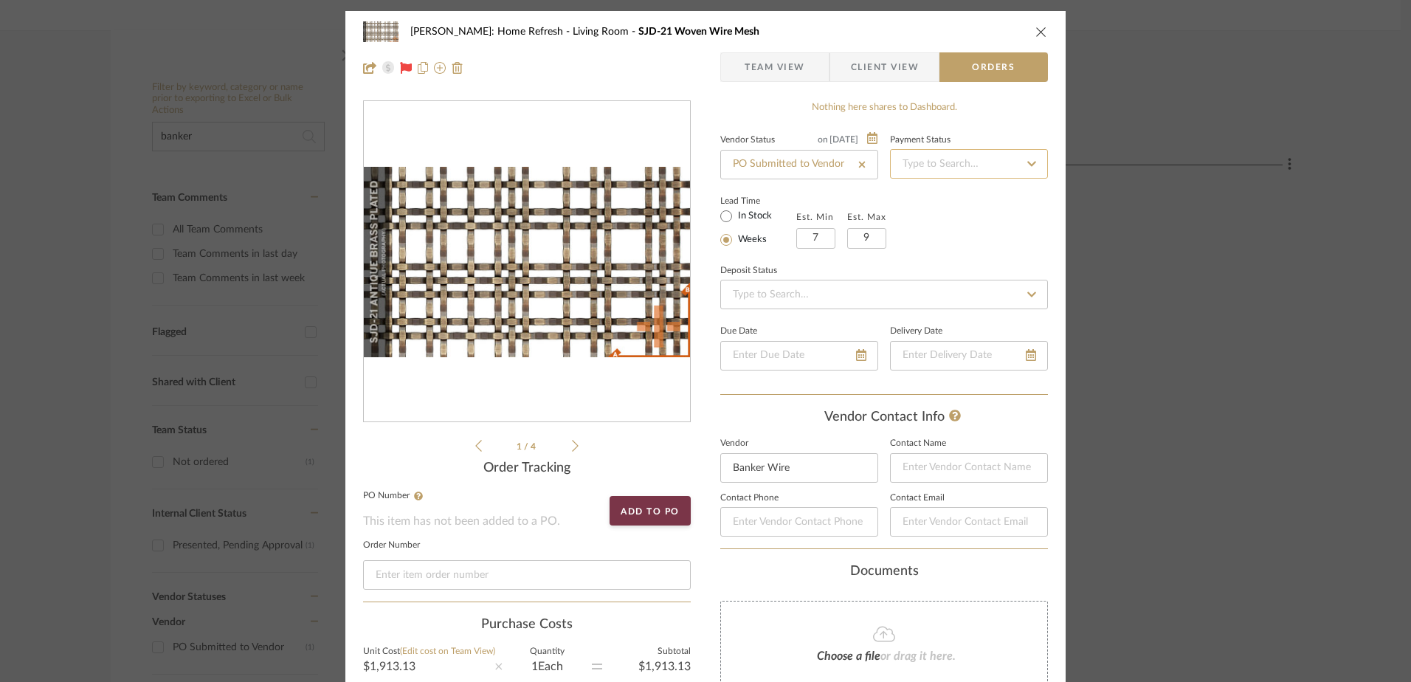
click at [974, 165] on input at bounding box center [969, 164] width 158 height 30
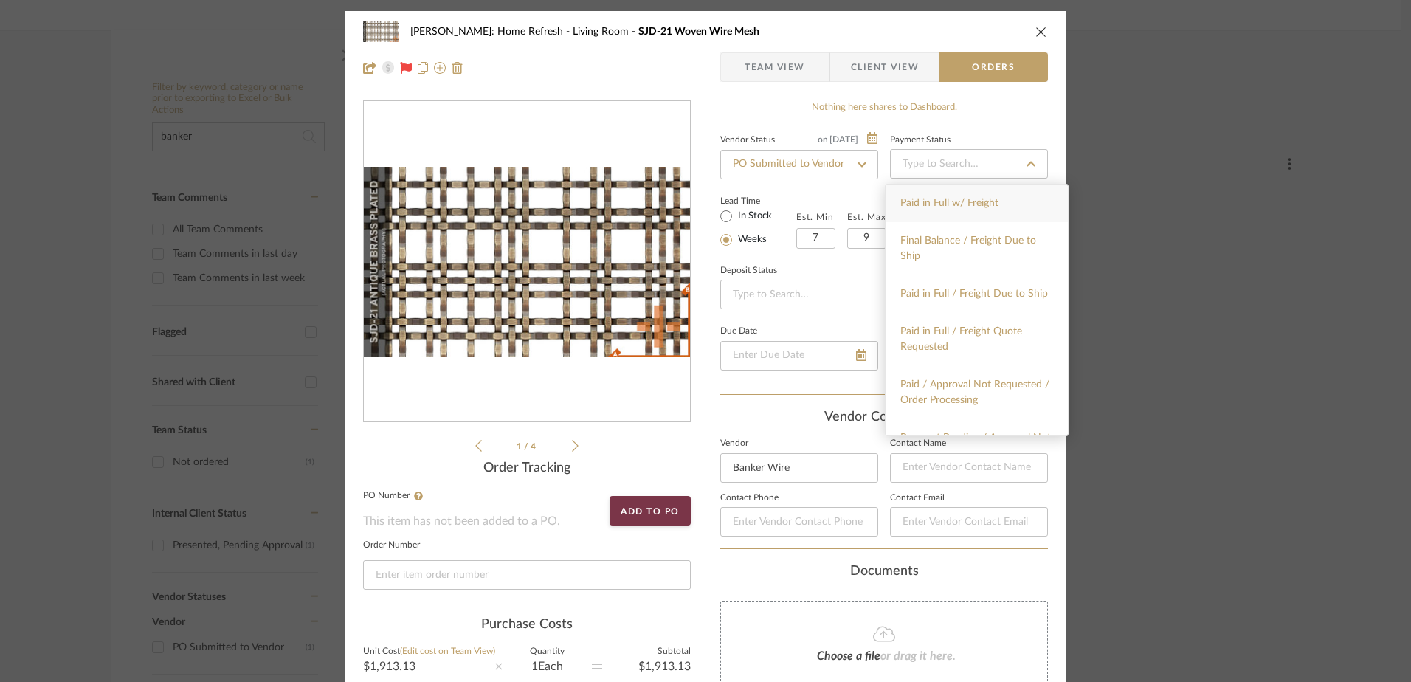
drag, startPoint x: 981, startPoint y: 130, endPoint x: 845, endPoint y: 83, distance: 144.4
click at [981, 130] on div "Payment Status" at bounding box center [969, 154] width 158 height 49
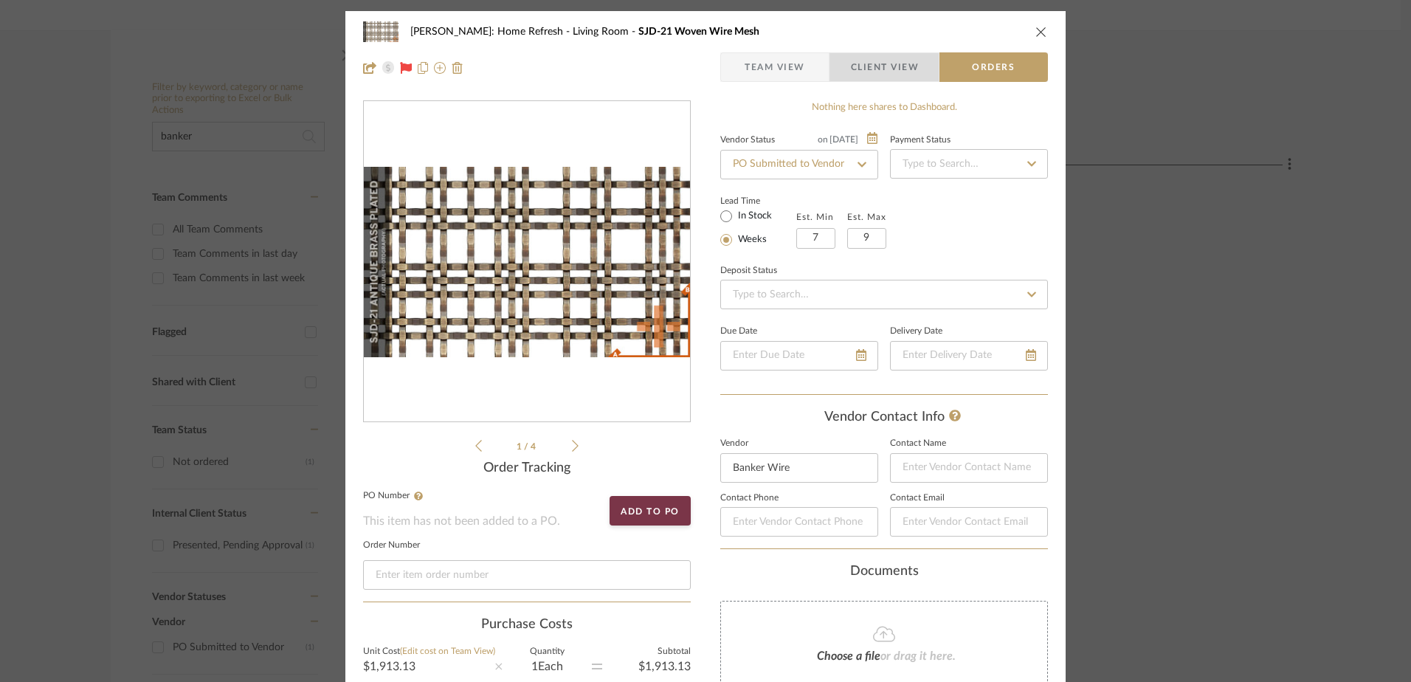
click at [851, 69] on span "Client View" at bounding box center [885, 67] width 68 height 30
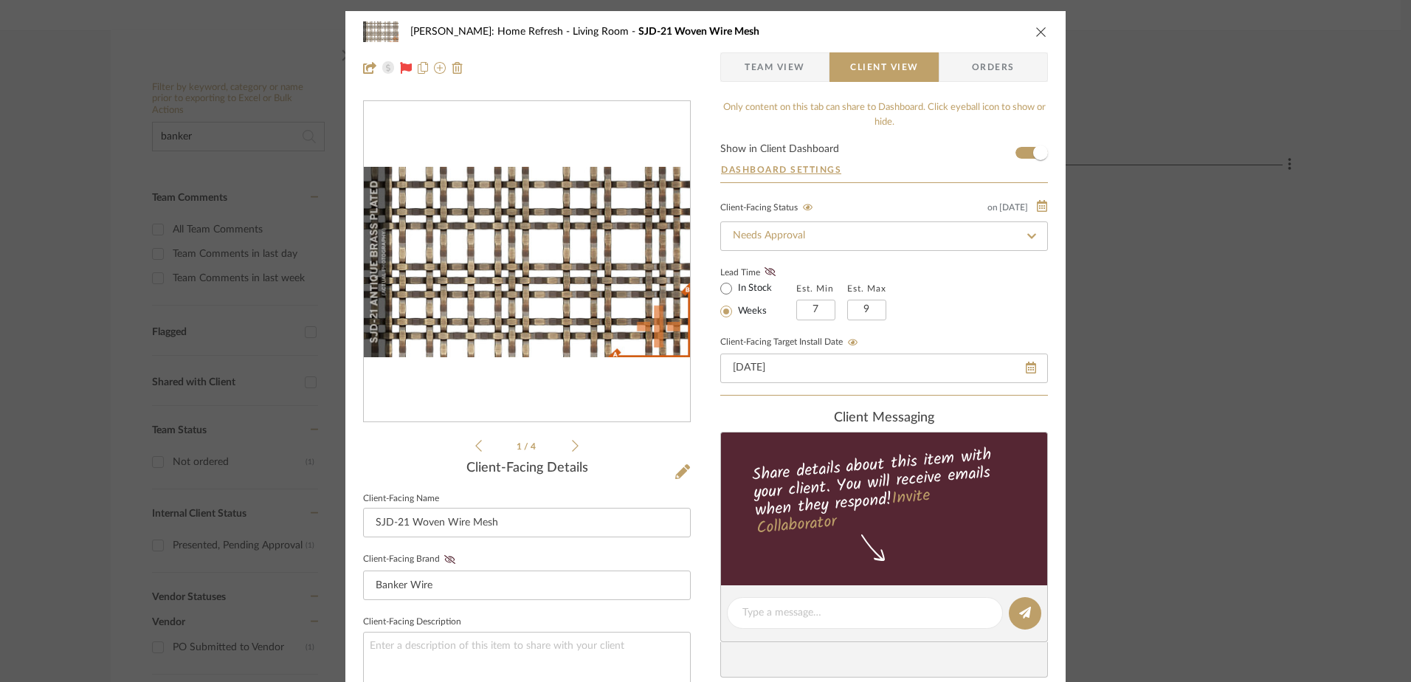
click at [1028, 236] on icon at bounding box center [1031, 235] width 9 height 5
type input "awaiting"
click at [768, 270] on span "Awaiting Payment" at bounding box center [771, 275] width 83 height 10
type input "[DATE]"
type input "Awaiting Payment"
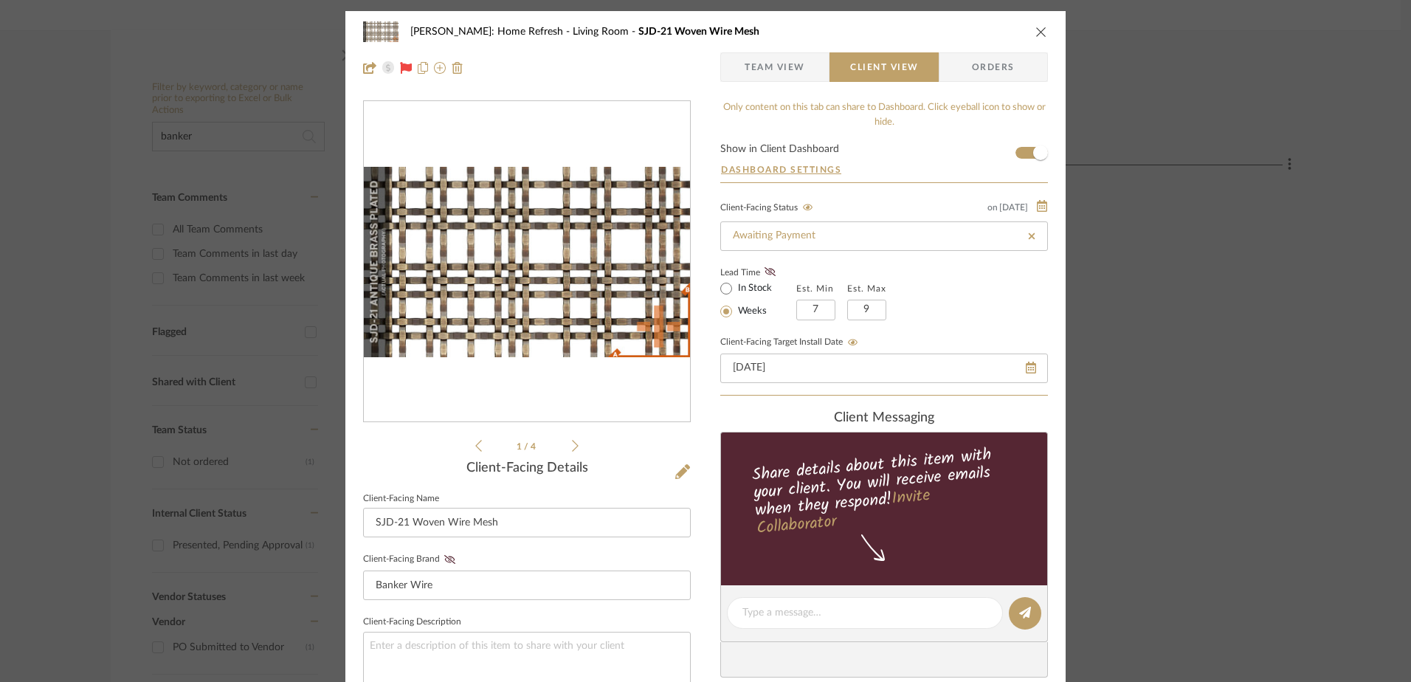
click at [778, 66] on span "Team View" at bounding box center [774, 67] width 60 height 30
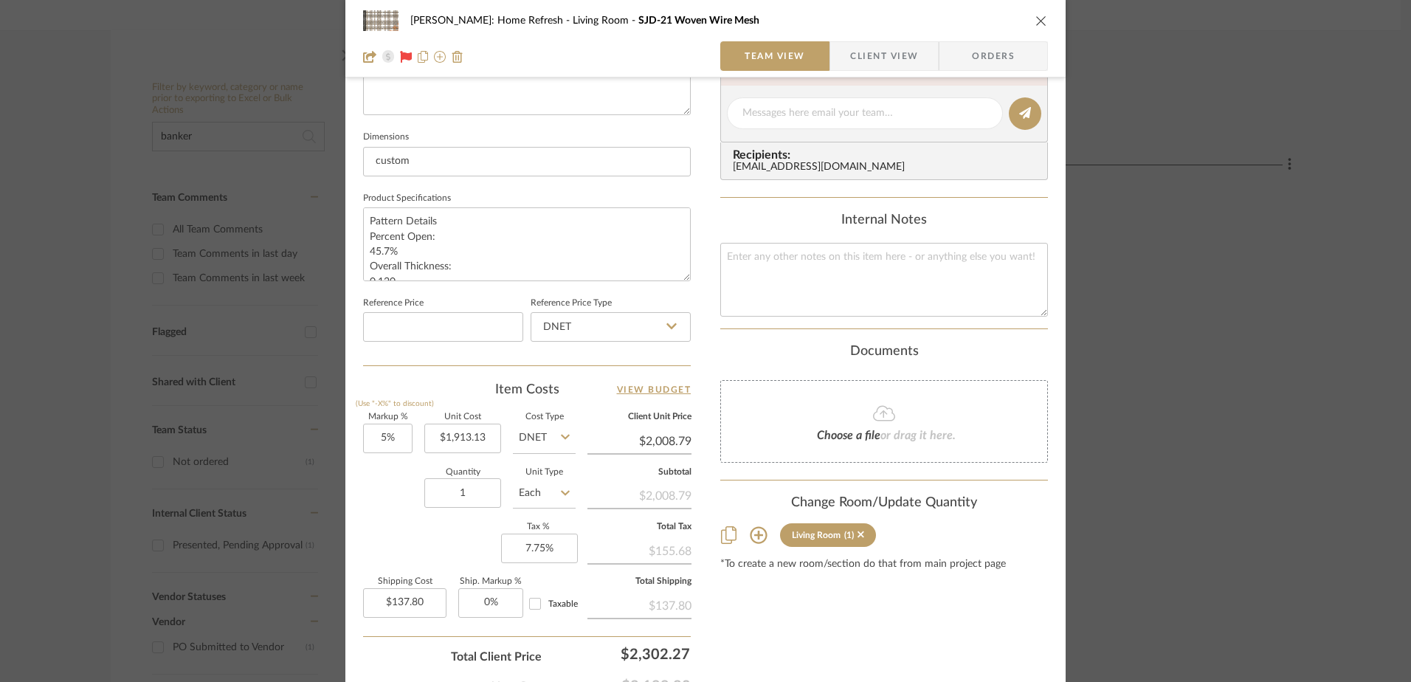
scroll to position [692, 0]
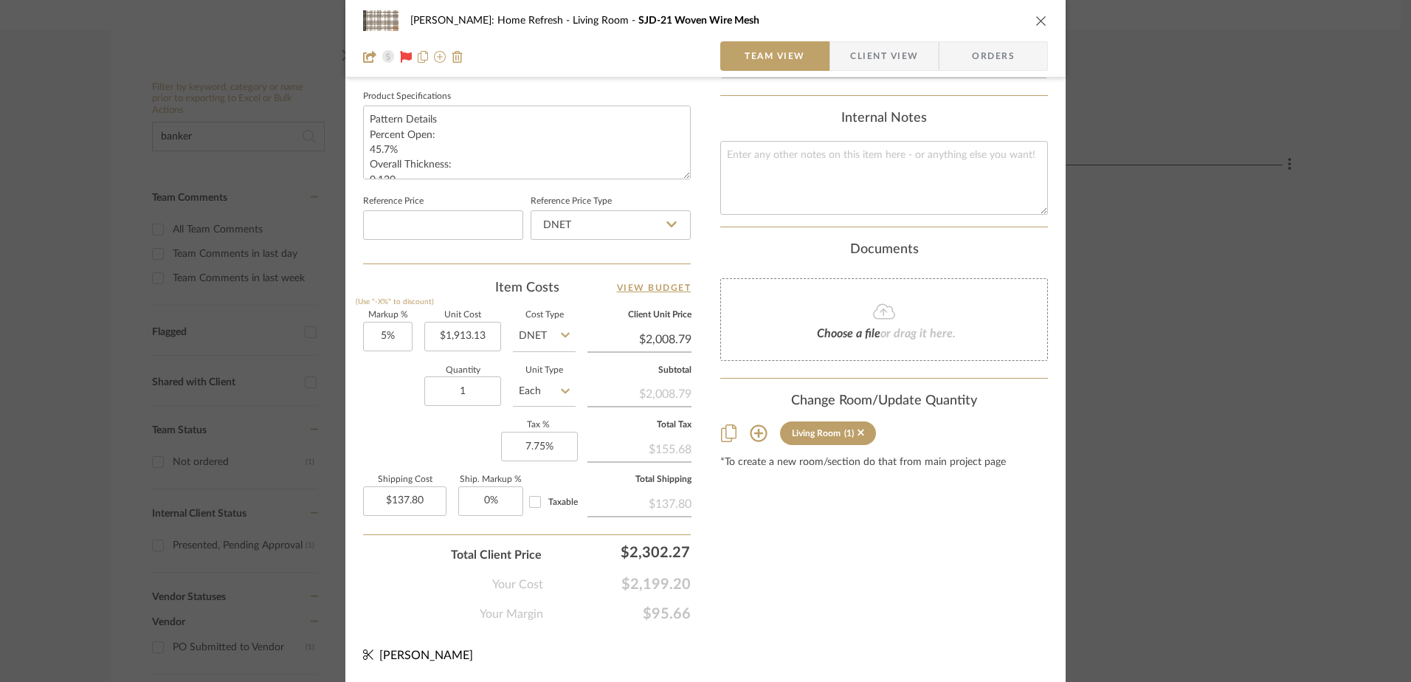
click at [882, 602] on div "Content here copies to Client View - confirm visibility there. Show in Client D…" at bounding box center [884, 15] width 328 height 1214
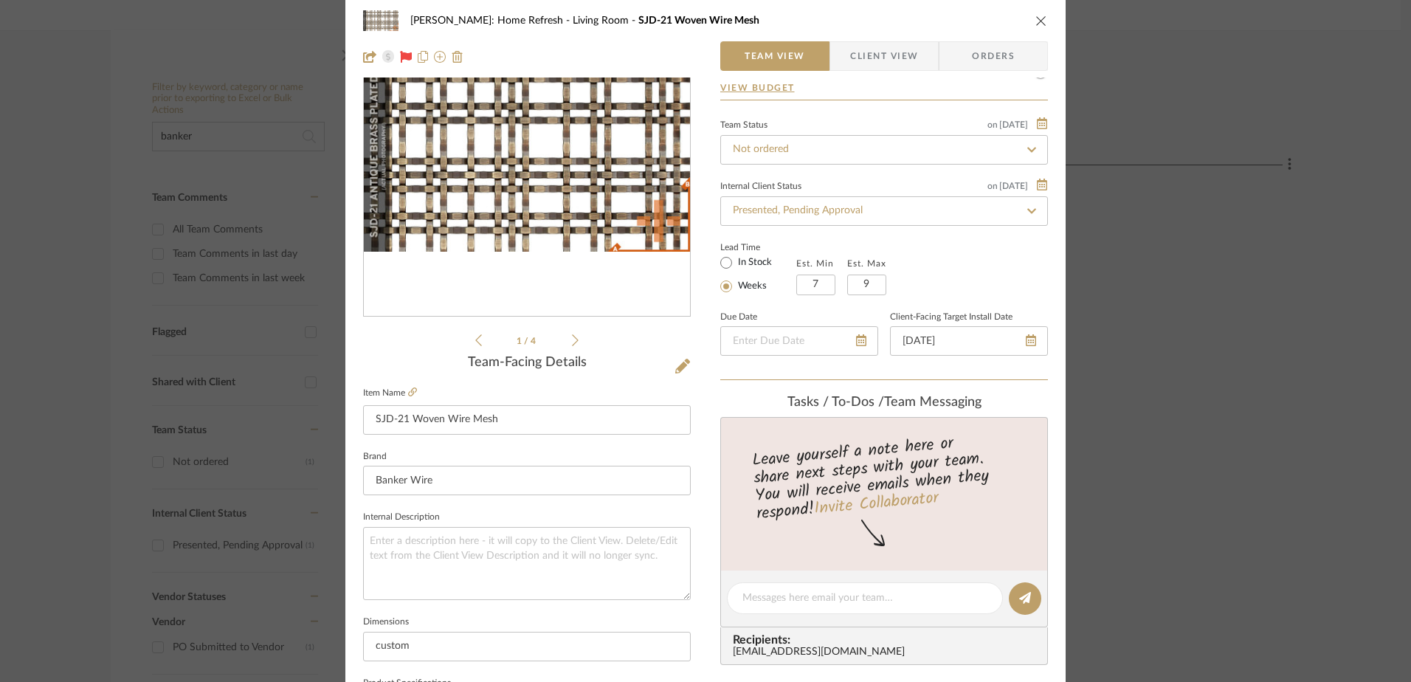
scroll to position [0, 0]
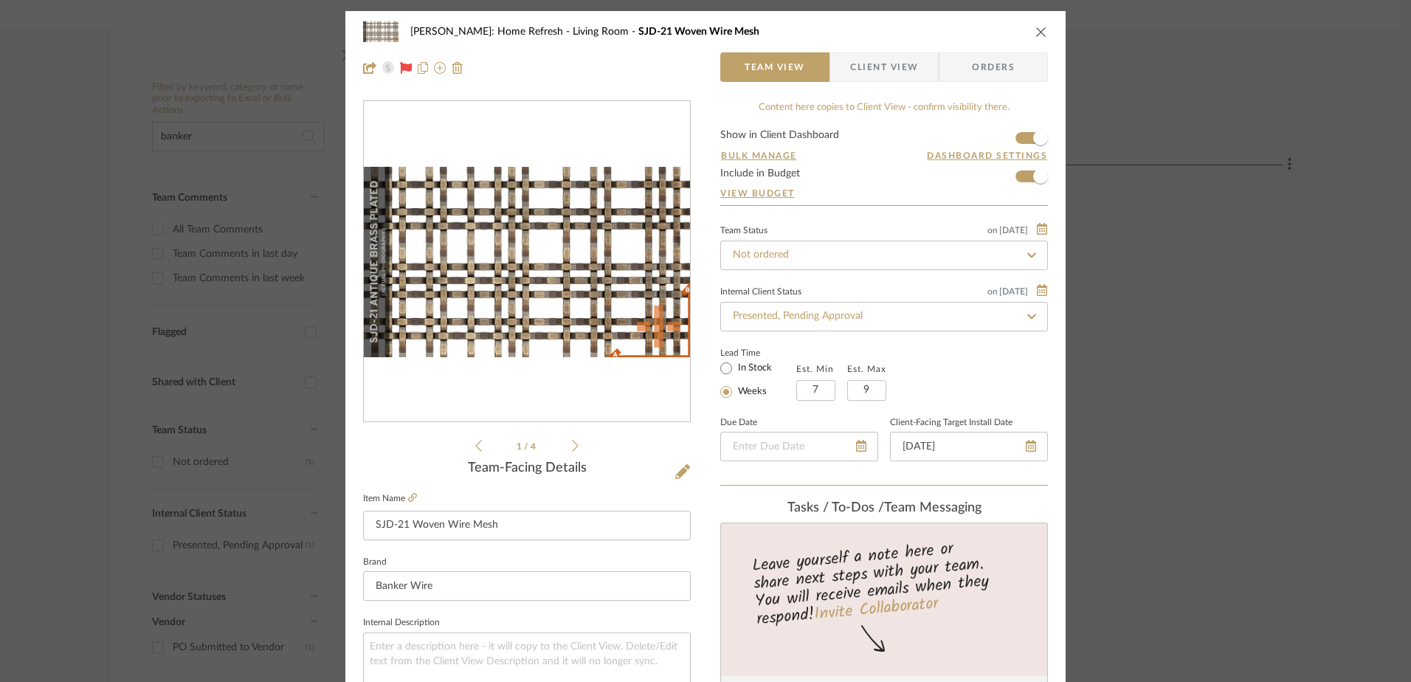
click at [1037, 30] on icon "close" at bounding box center [1041, 32] width 12 height 12
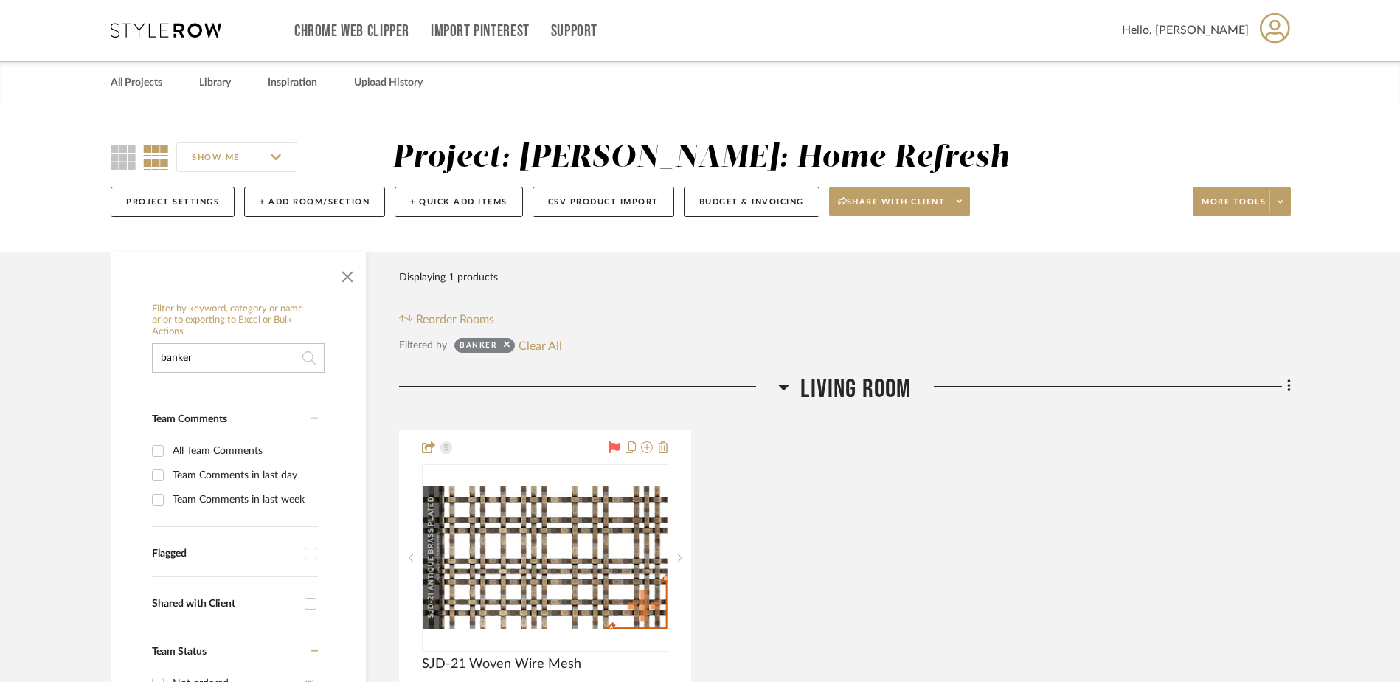
drag, startPoint x: 210, startPoint y: 359, endPoint x: 108, endPoint y: 347, distance: 101.8
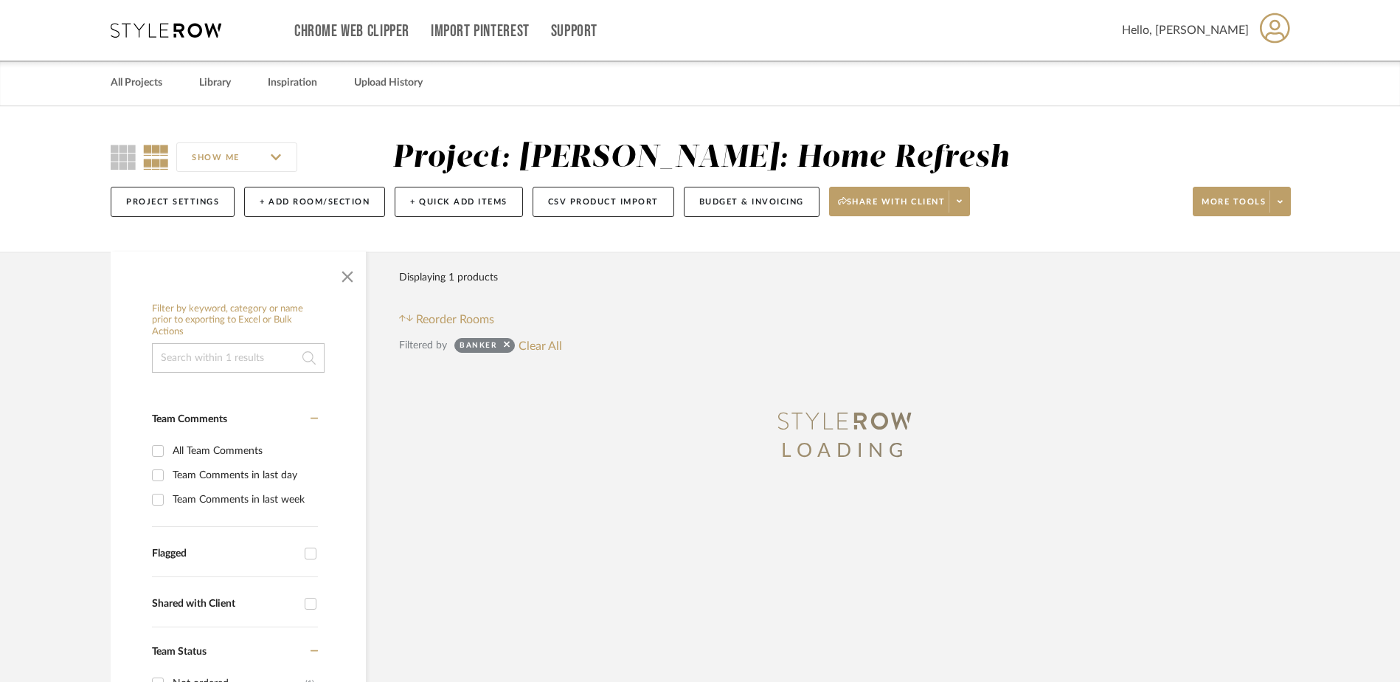
type input "[DATE]"
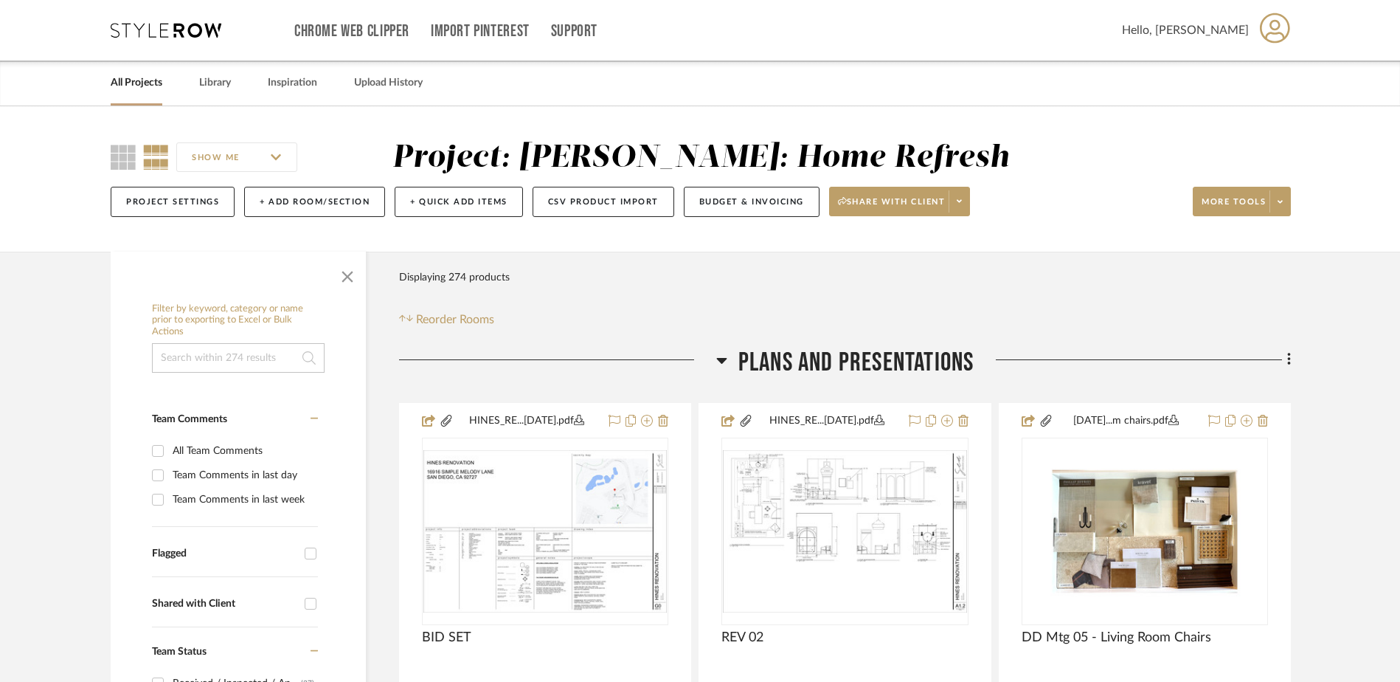
scroll to position [596, 0]
